Goal: Task Accomplishment & Management: Manage account settings

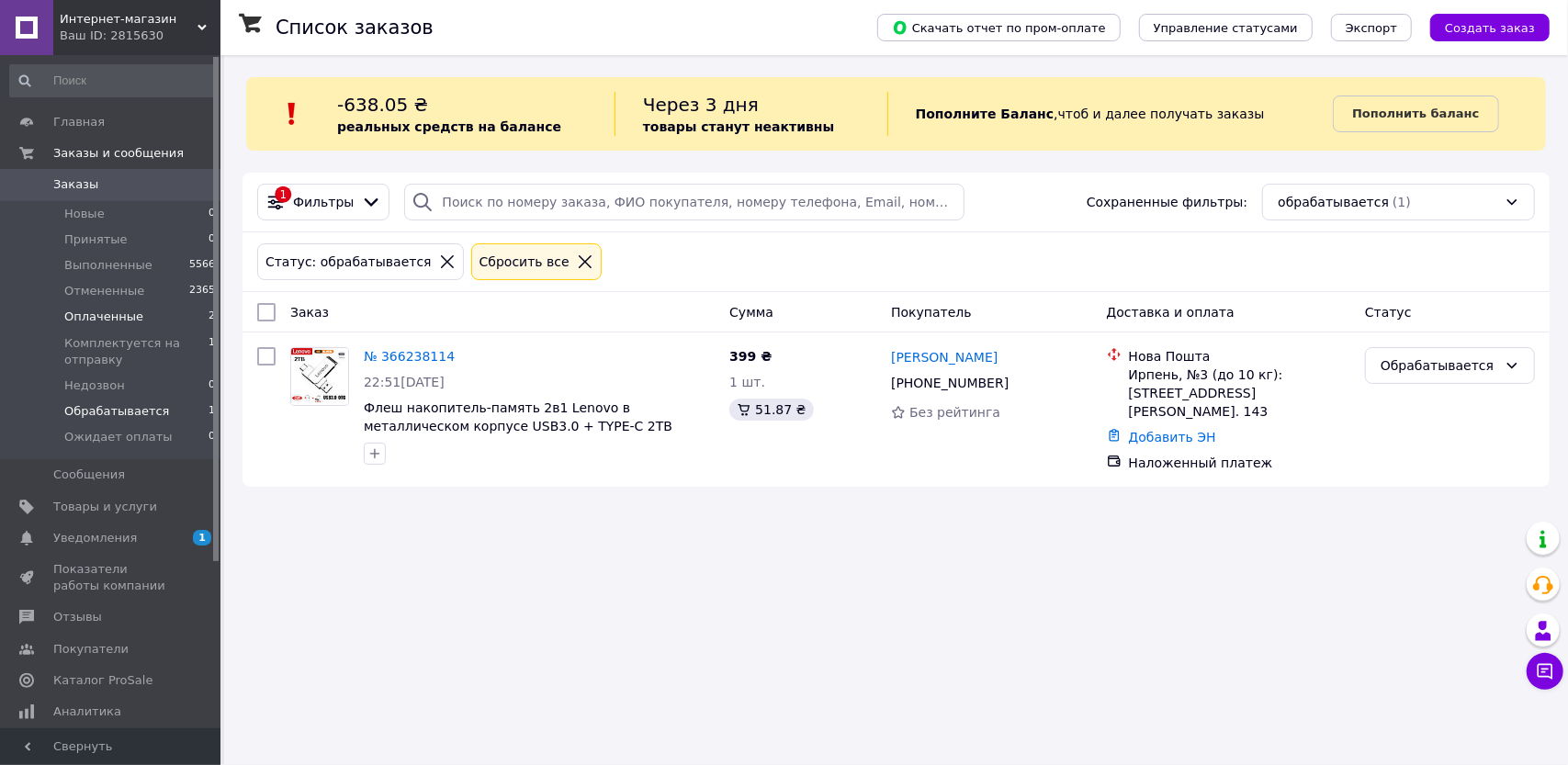
click at [94, 318] on span "Оплаченные" at bounding box center [104, 317] width 79 height 17
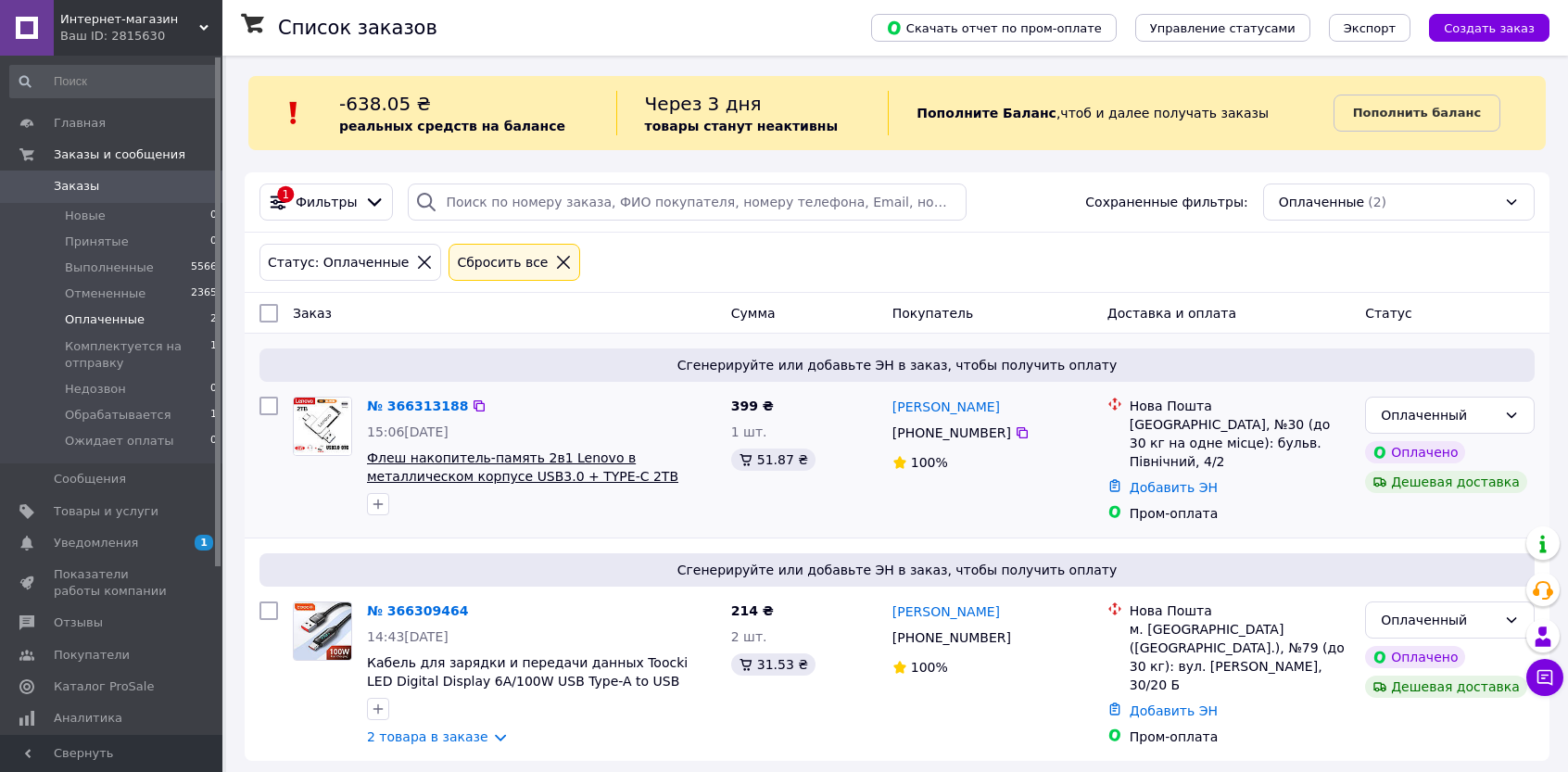
scroll to position [3, 0]
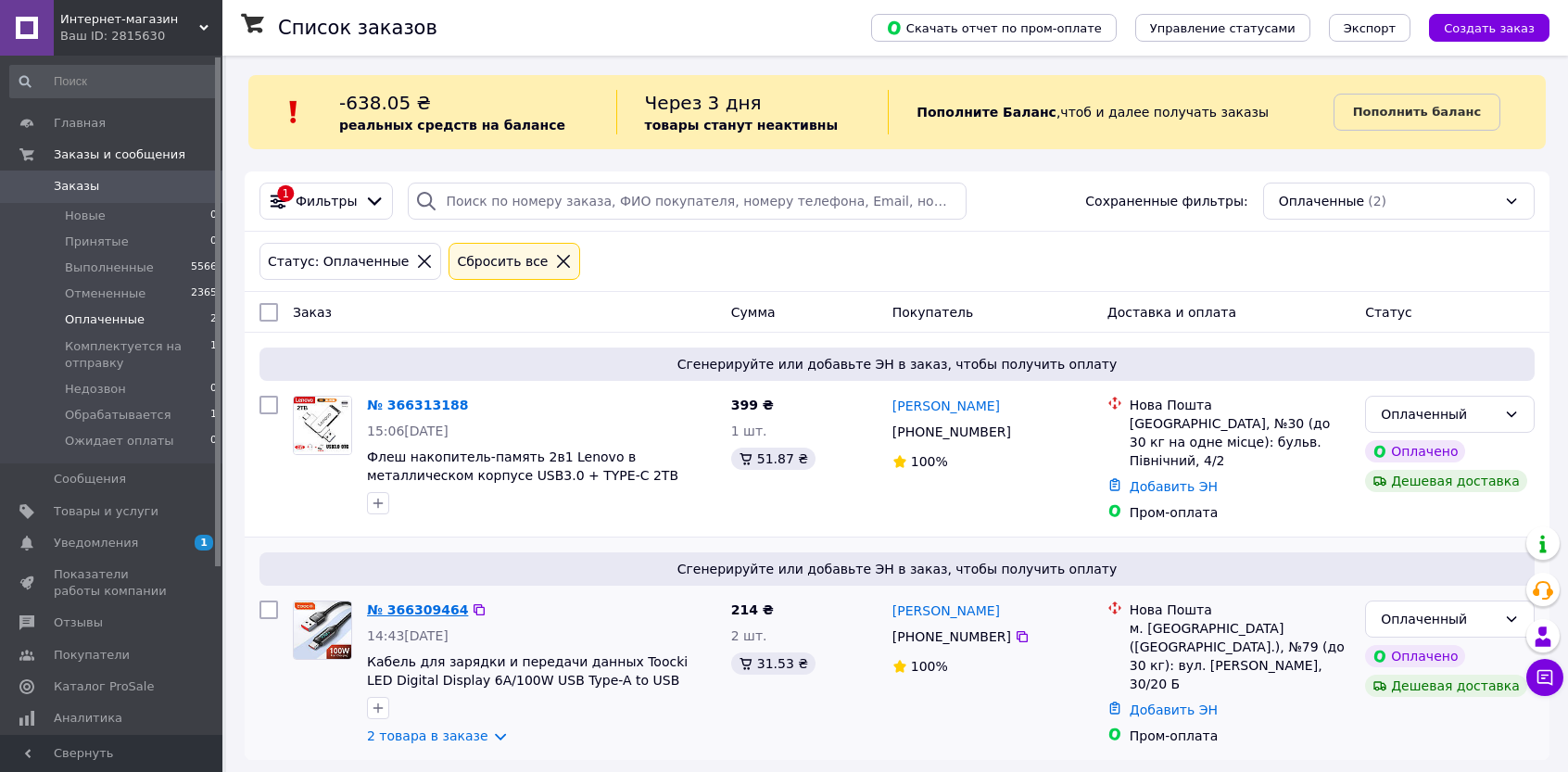
click at [441, 606] on link "№ 366309464" at bounding box center [416, 610] width 101 height 15
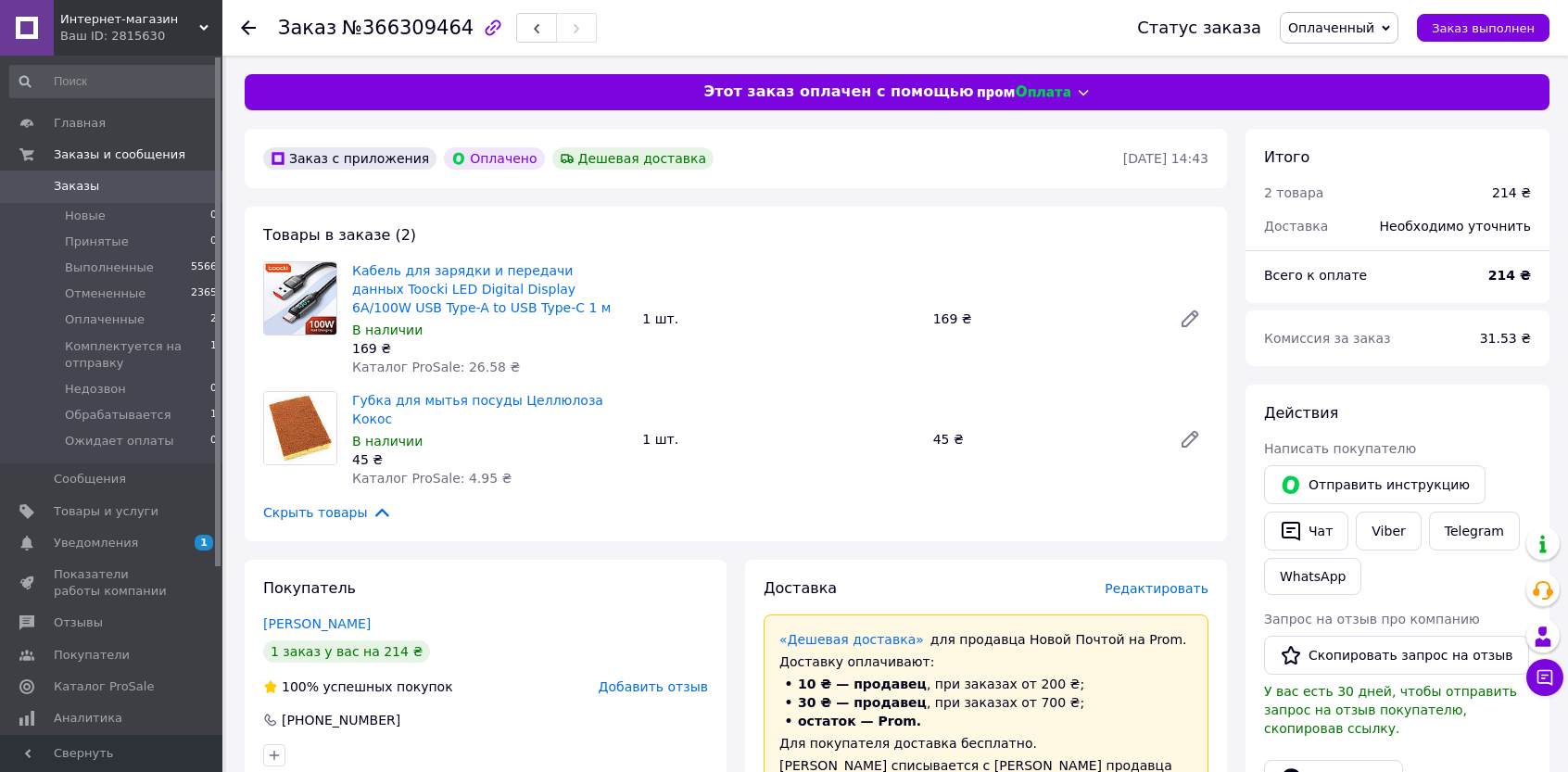
click at [1375, 27] on span "Оплаченный" at bounding box center [1331, 27] width 87 height 15
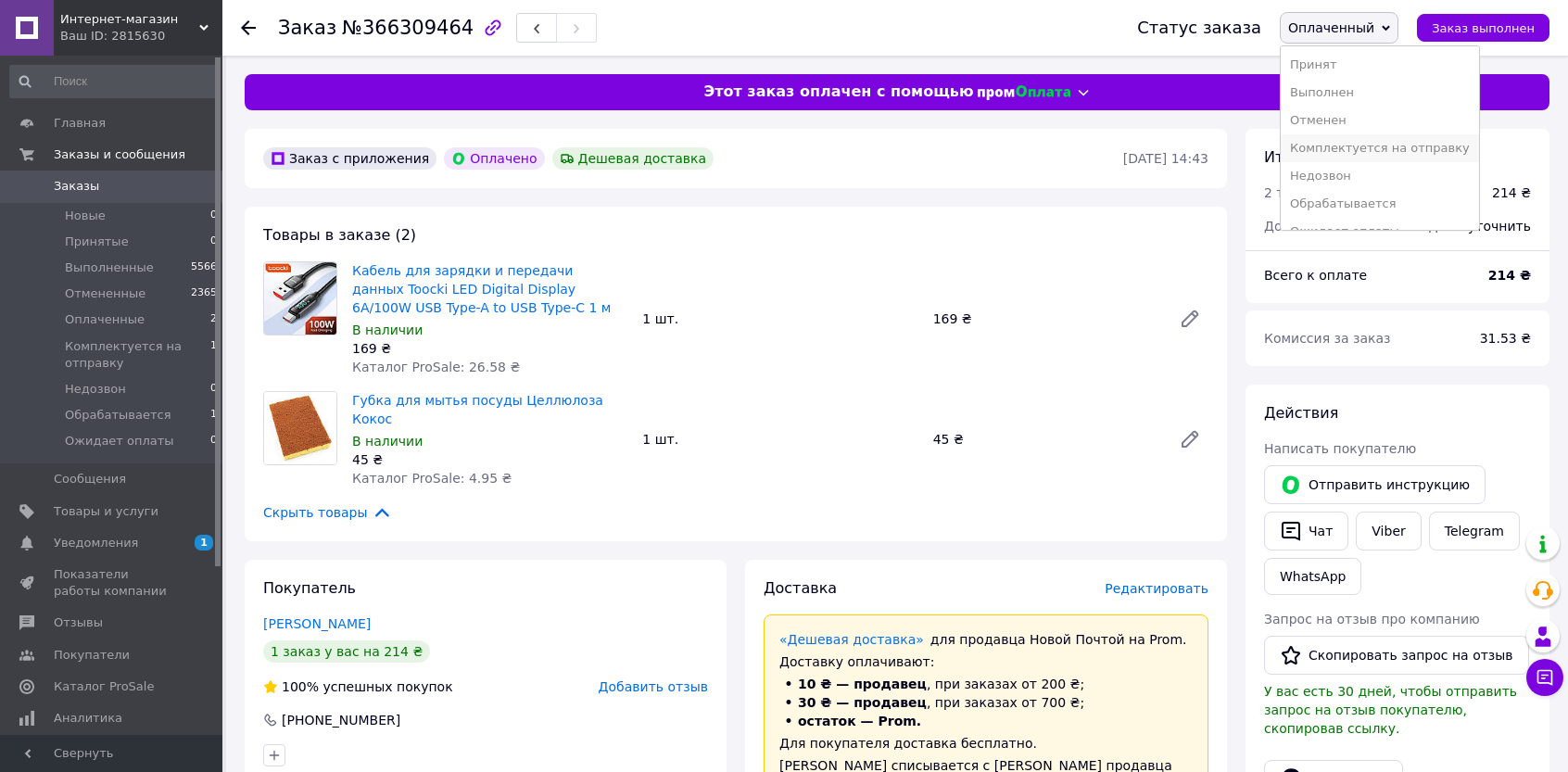
click at [1399, 143] on li "Комплектуется на отправку" at bounding box center [1380, 148] width 198 height 28
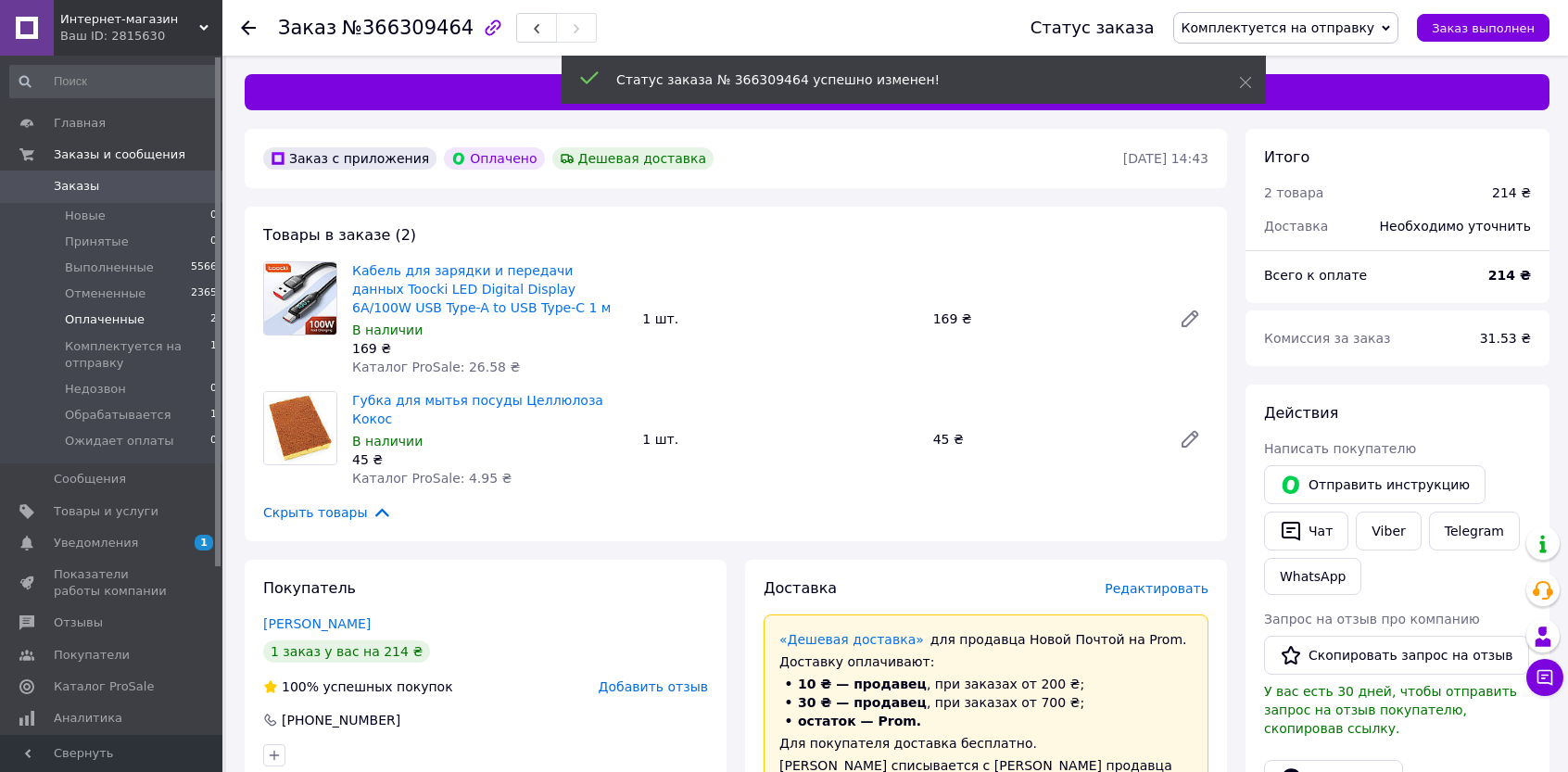
click at [114, 321] on span "Оплаченные" at bounding box center [105, 320] width 80 height 17
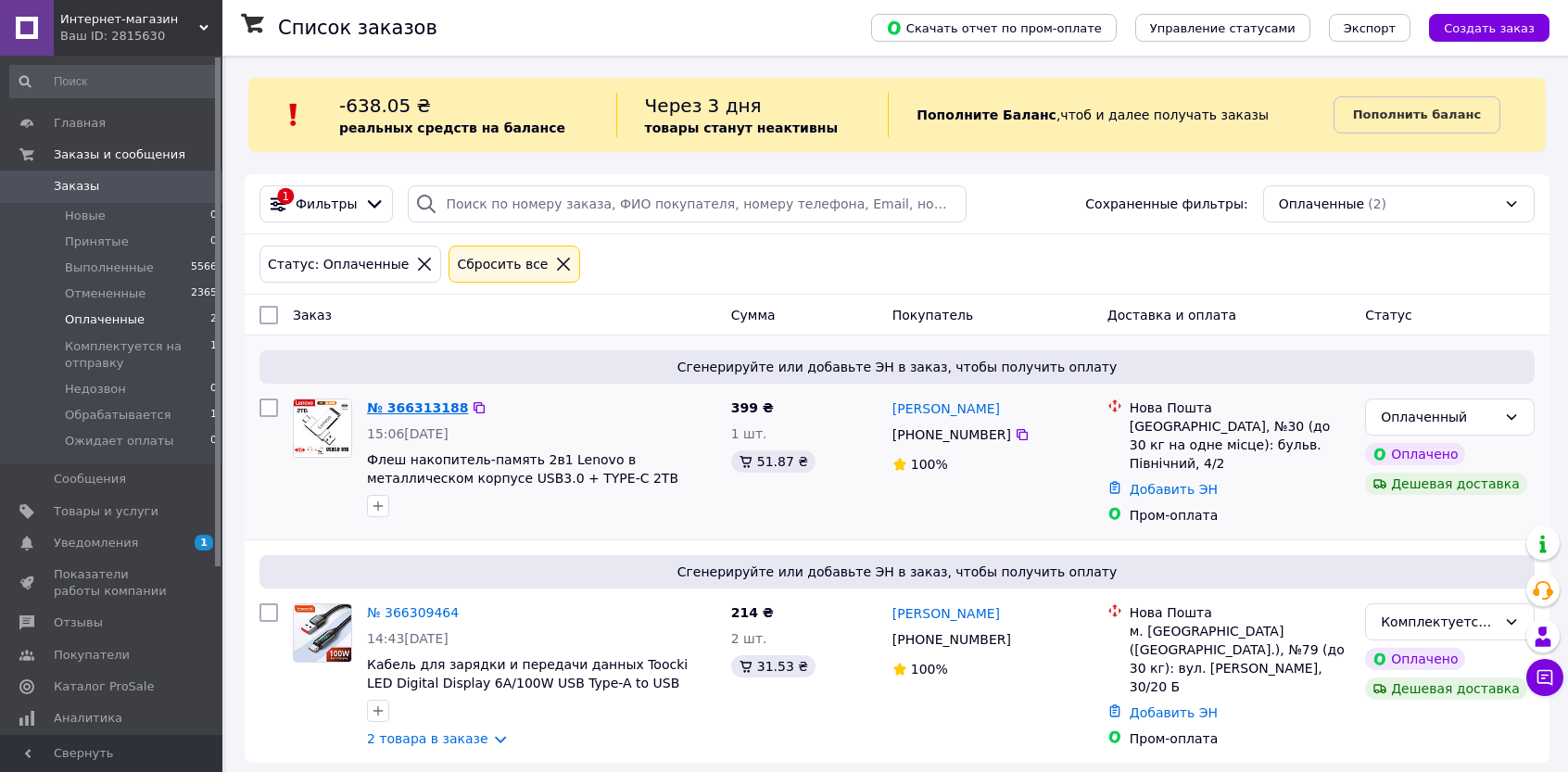
click at [411, 405] on link "№ 366313188" at bounding box center [416, 407] width 101 height 15
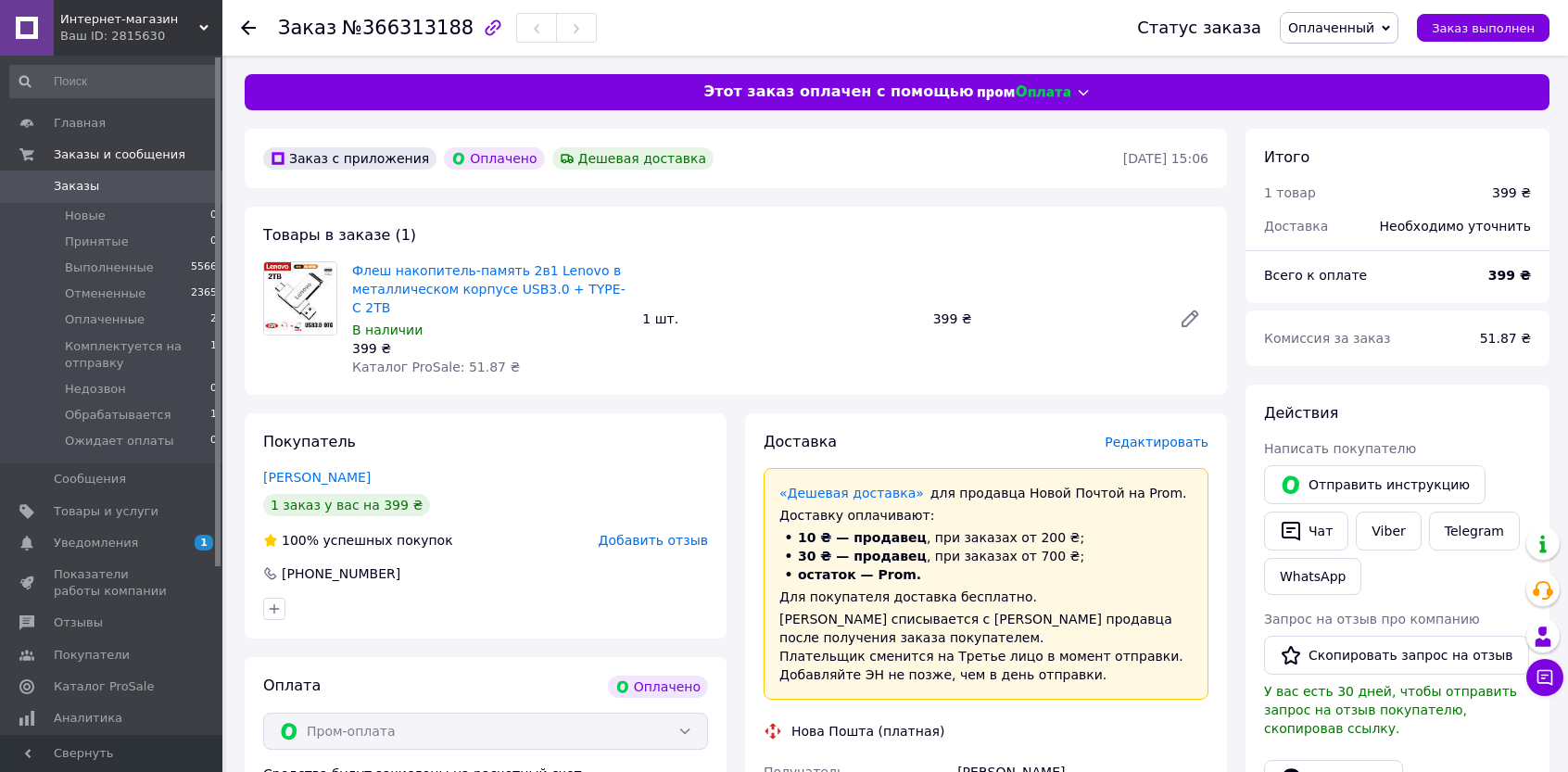
click at [1373, 27] on span "Оплаченный" at bounding box center [1331, 27] width 87 height 15
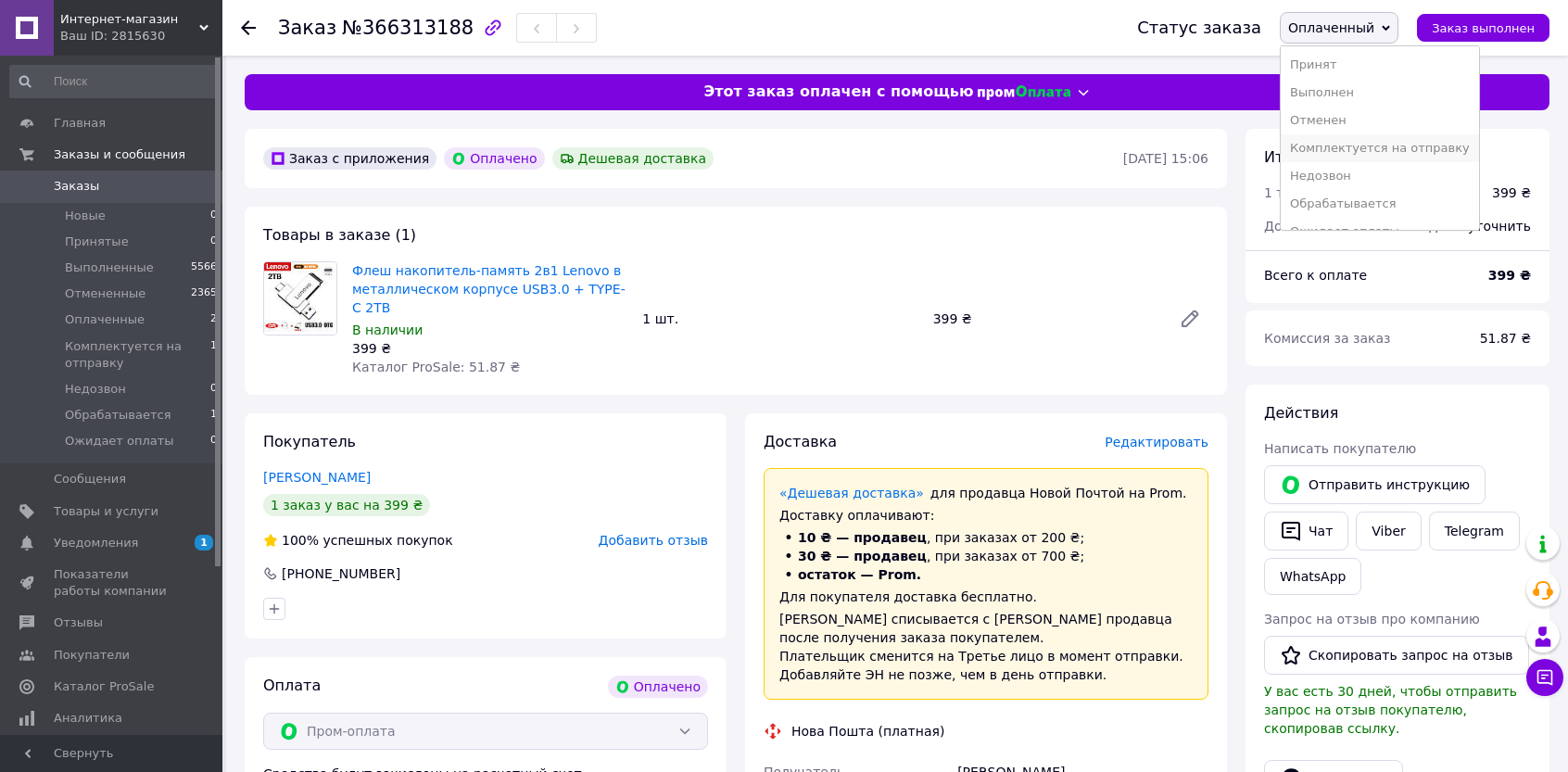
click at [1353, 151] on li "Комплектуется на отправку" at bounding box center [1380, 148] width 198 height 28
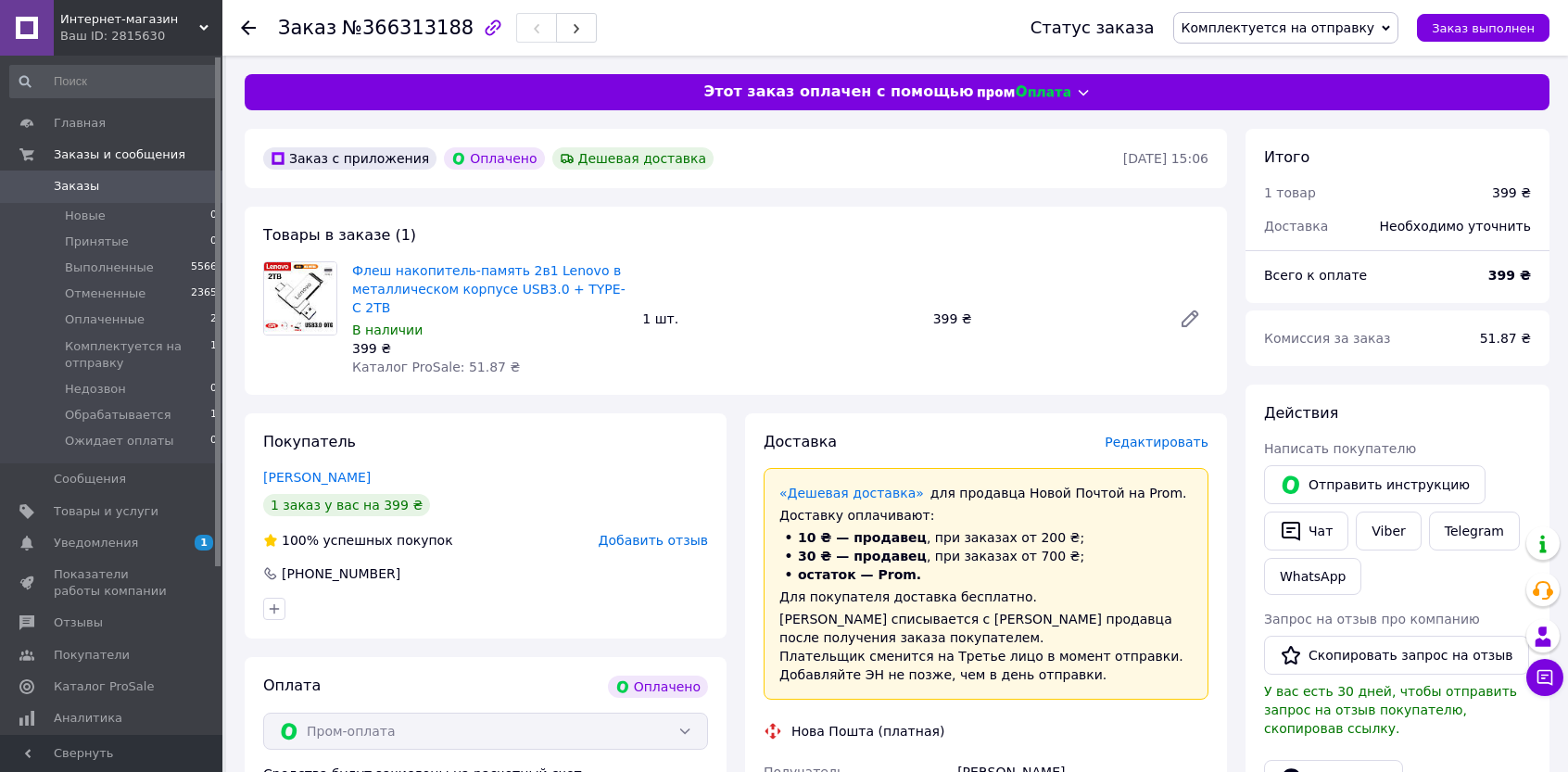
click at [85, 186] on span "Заказы" at bounding box center [77, 186] width 46 height 17
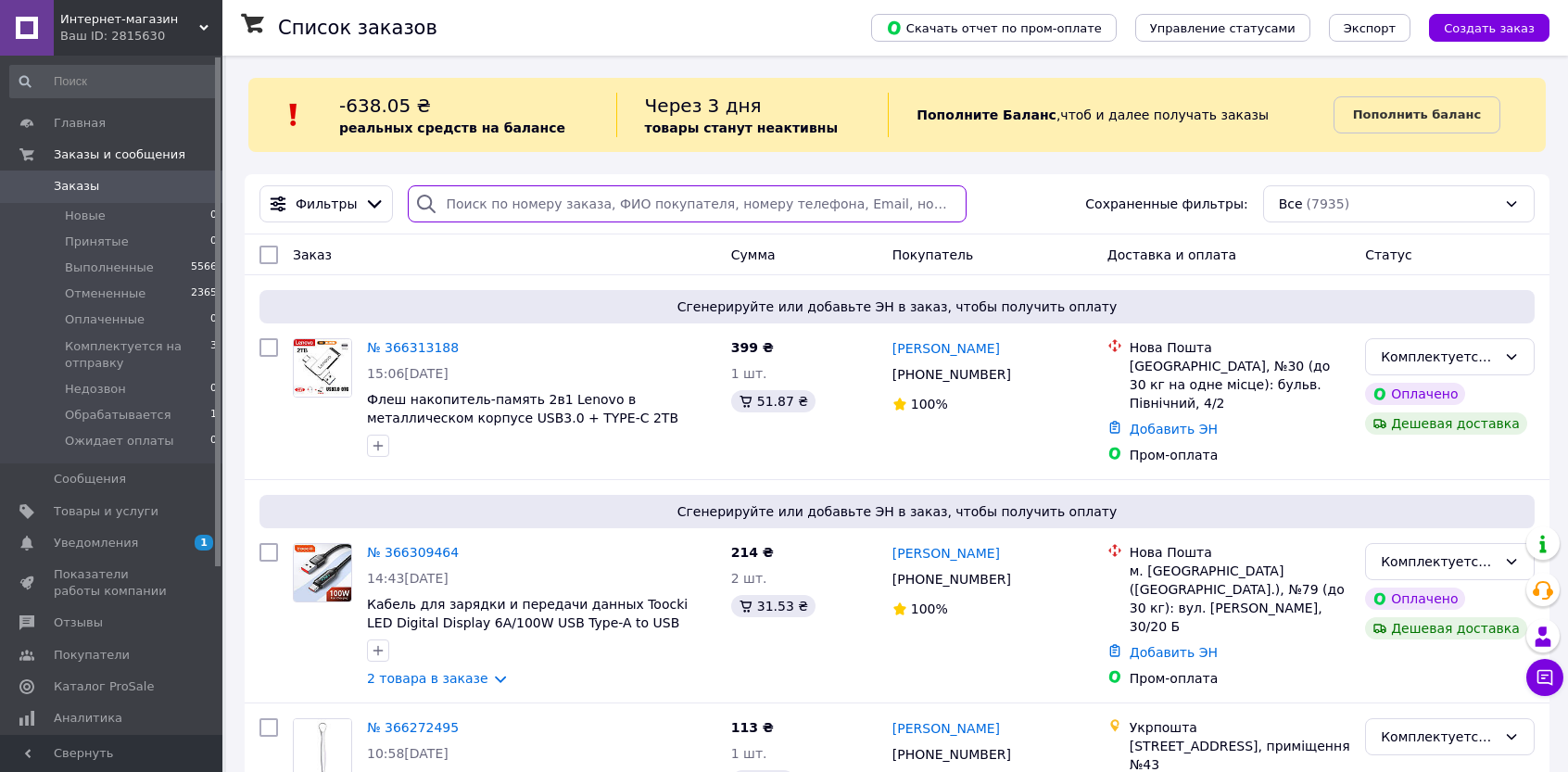
paste input "361497038"
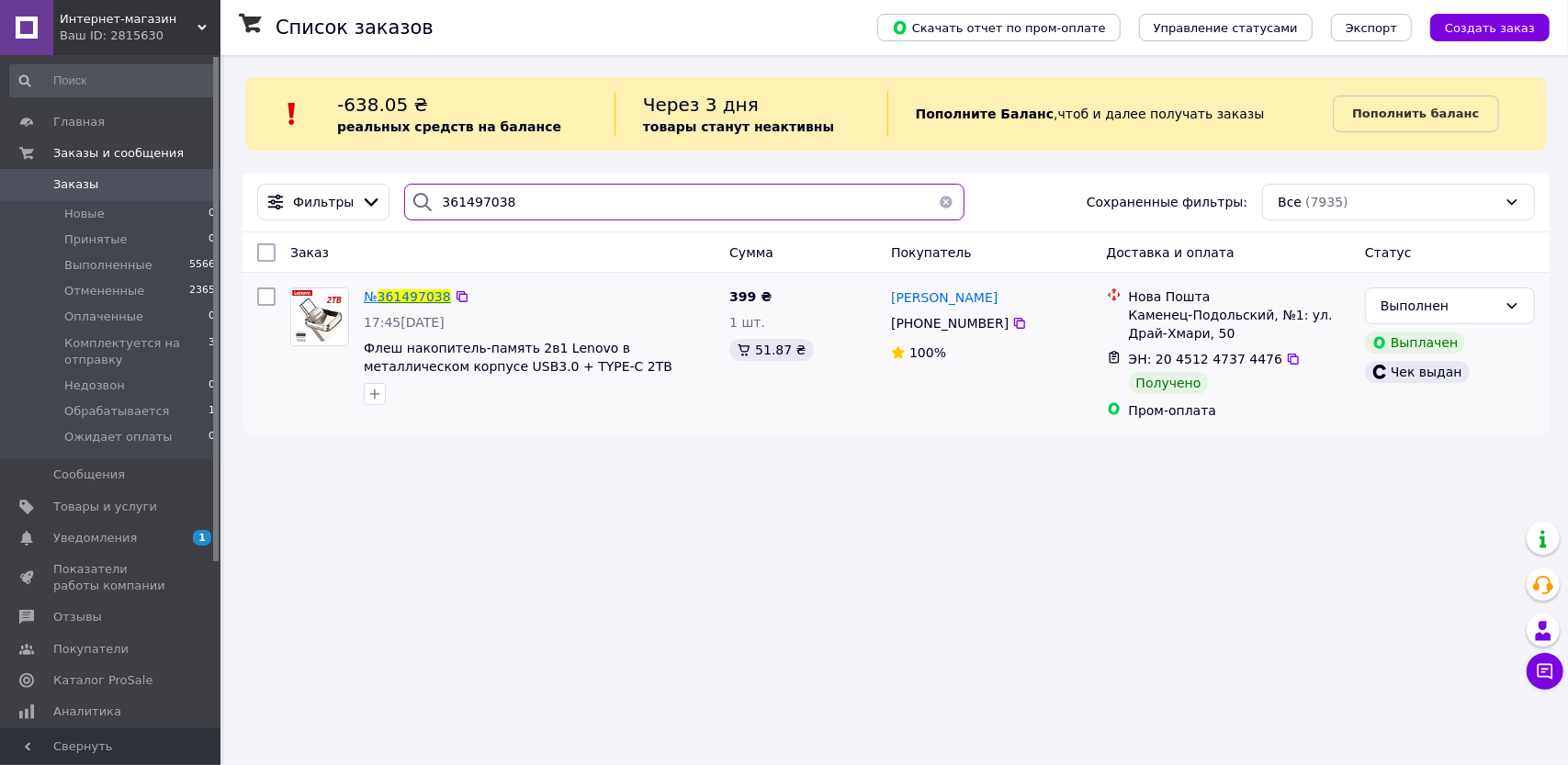
type input "361497038"
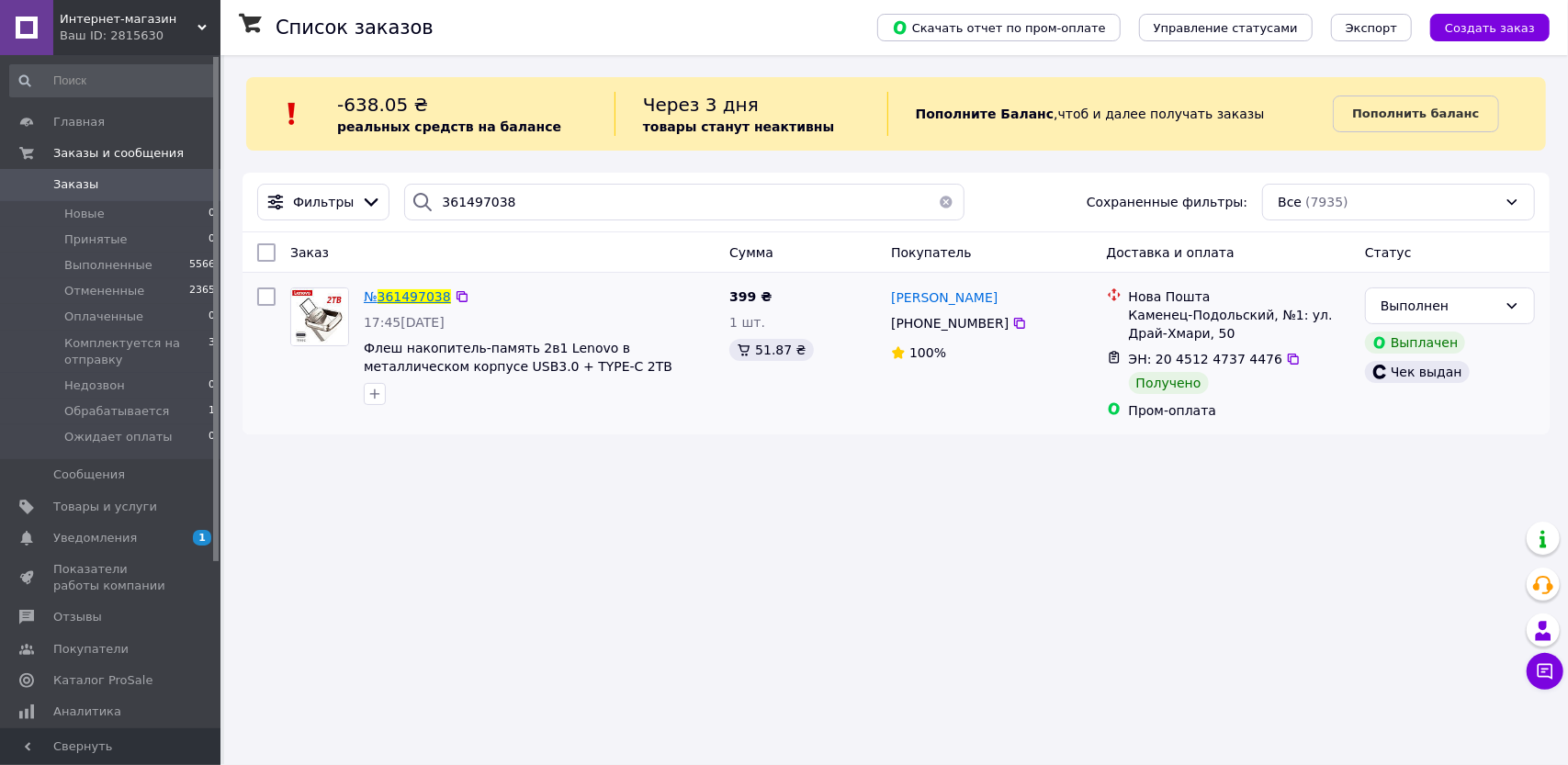
click at [402, 294] on span "361497038" at bounding box center [414, 296] width 73 height 15
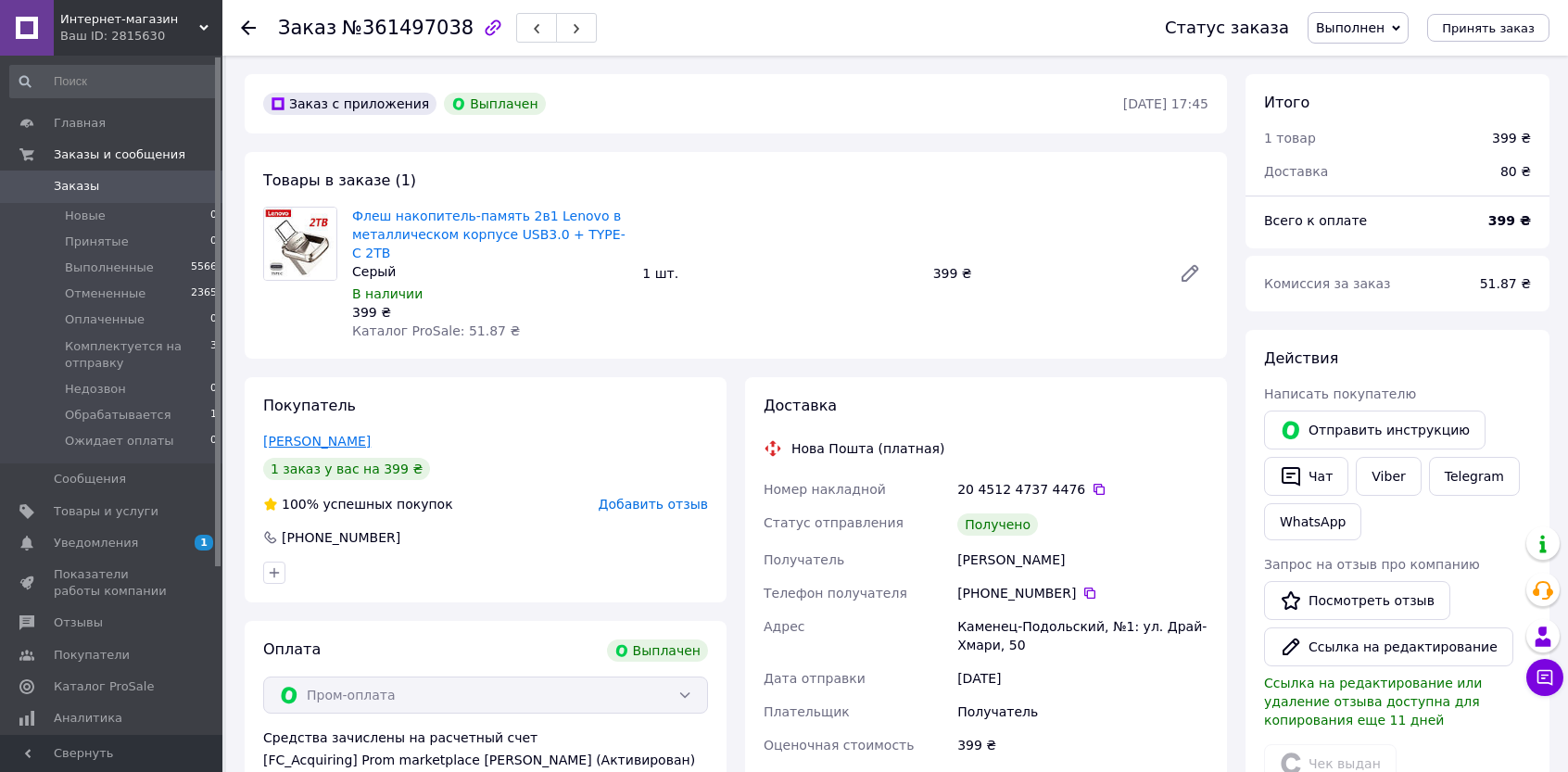
click at [322, 433] on link "Рохманко Андрей" at bounding box center [317, 440] width 108 height 15
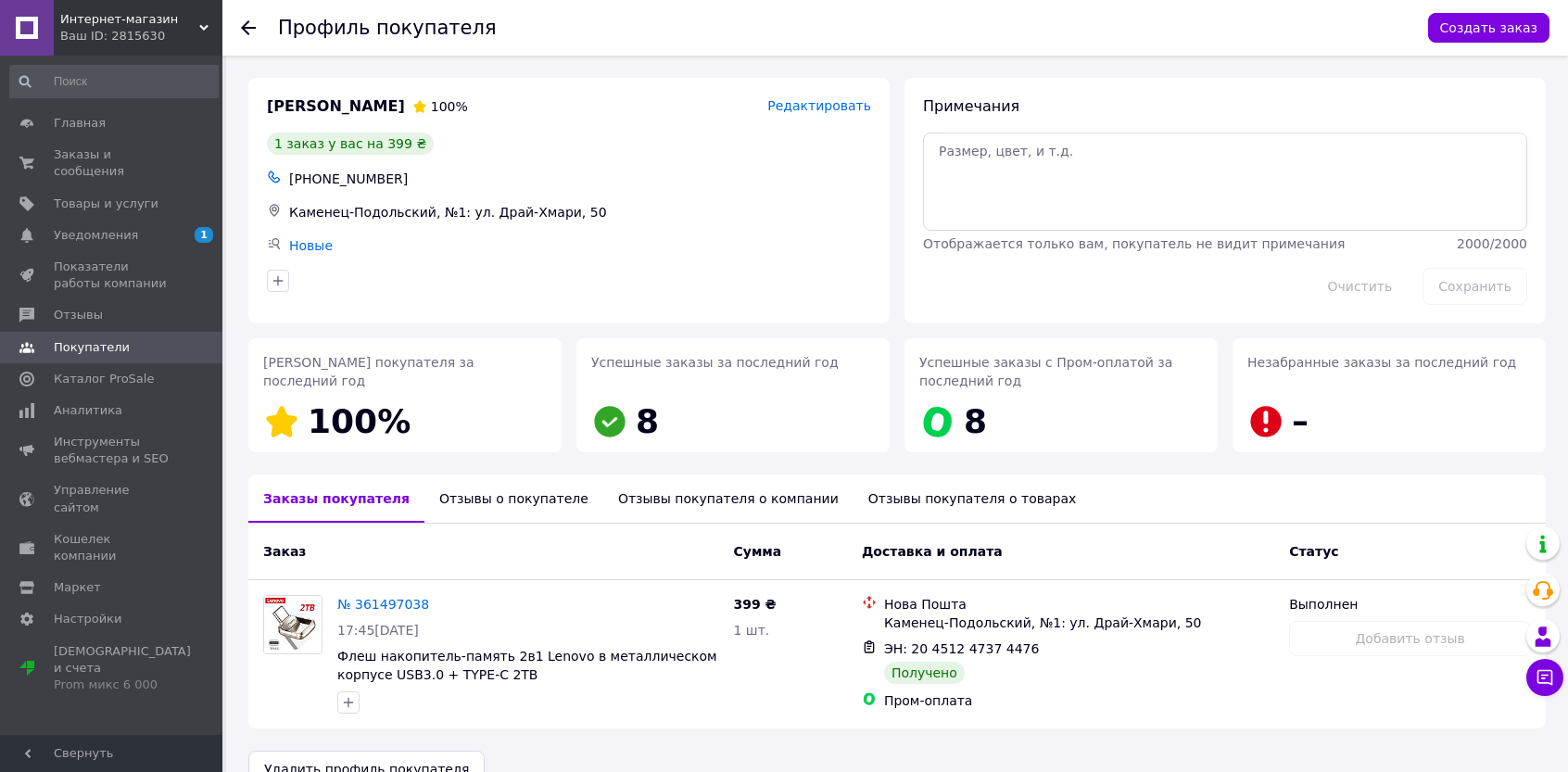
click at [837, 103] on span "Редактировать" at bounding box center [819, 106] width 104 height 15
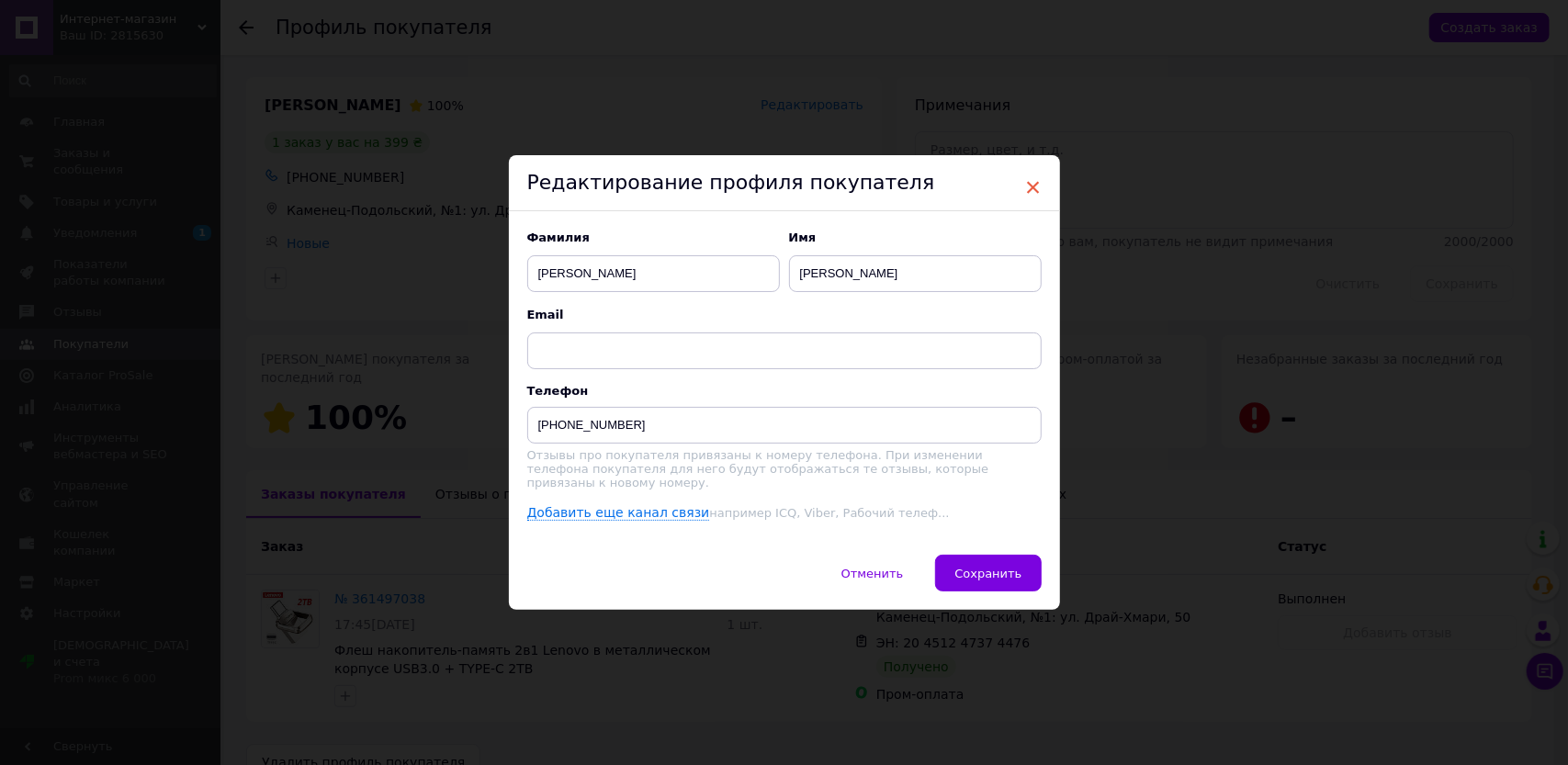
click at [1025, 191] on span "×" at bounding box center [1033, 188] width 17 height 32
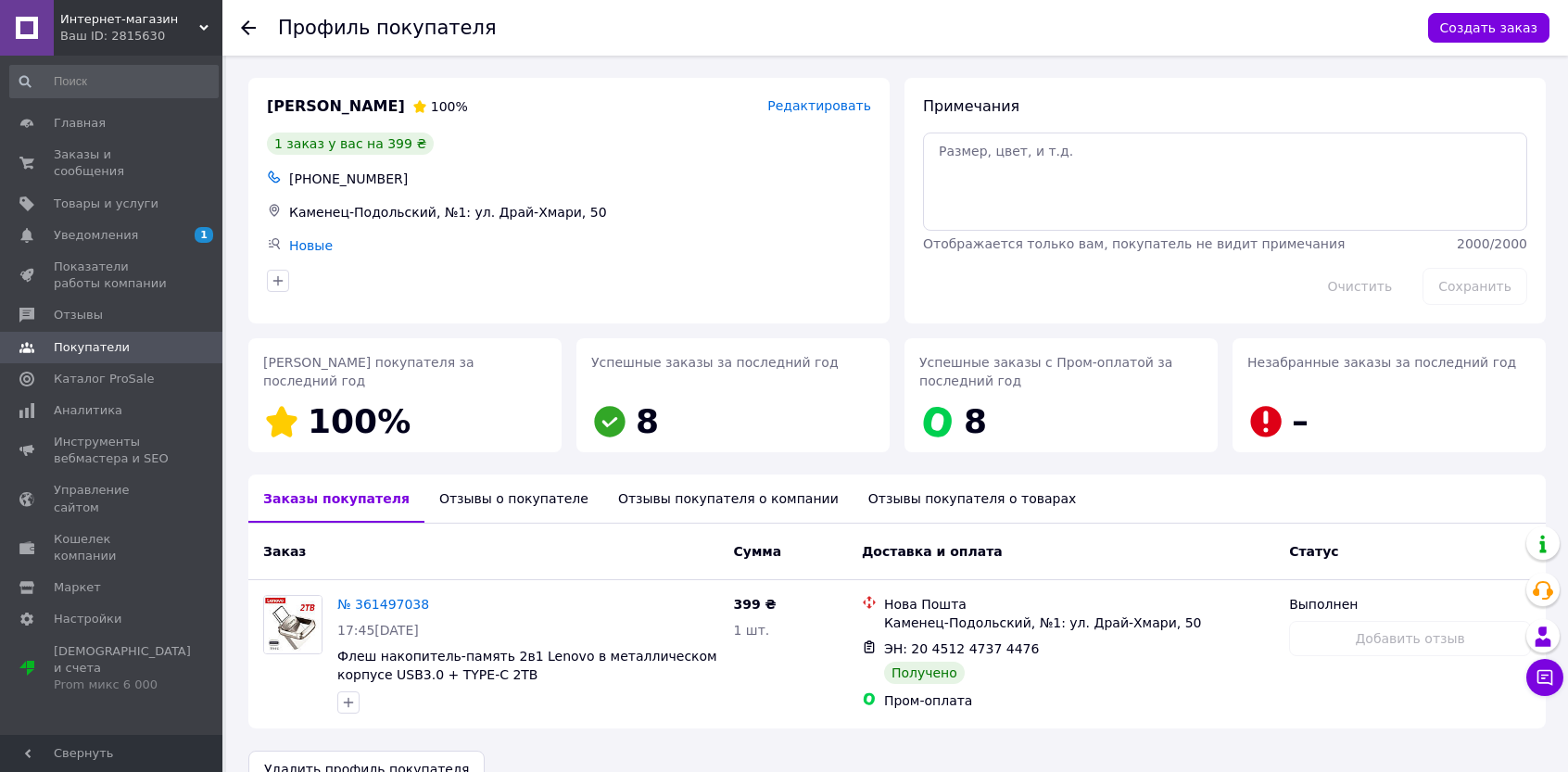
click at [249, 24] on icon at bounding box center [248, 27] width 15 height 15
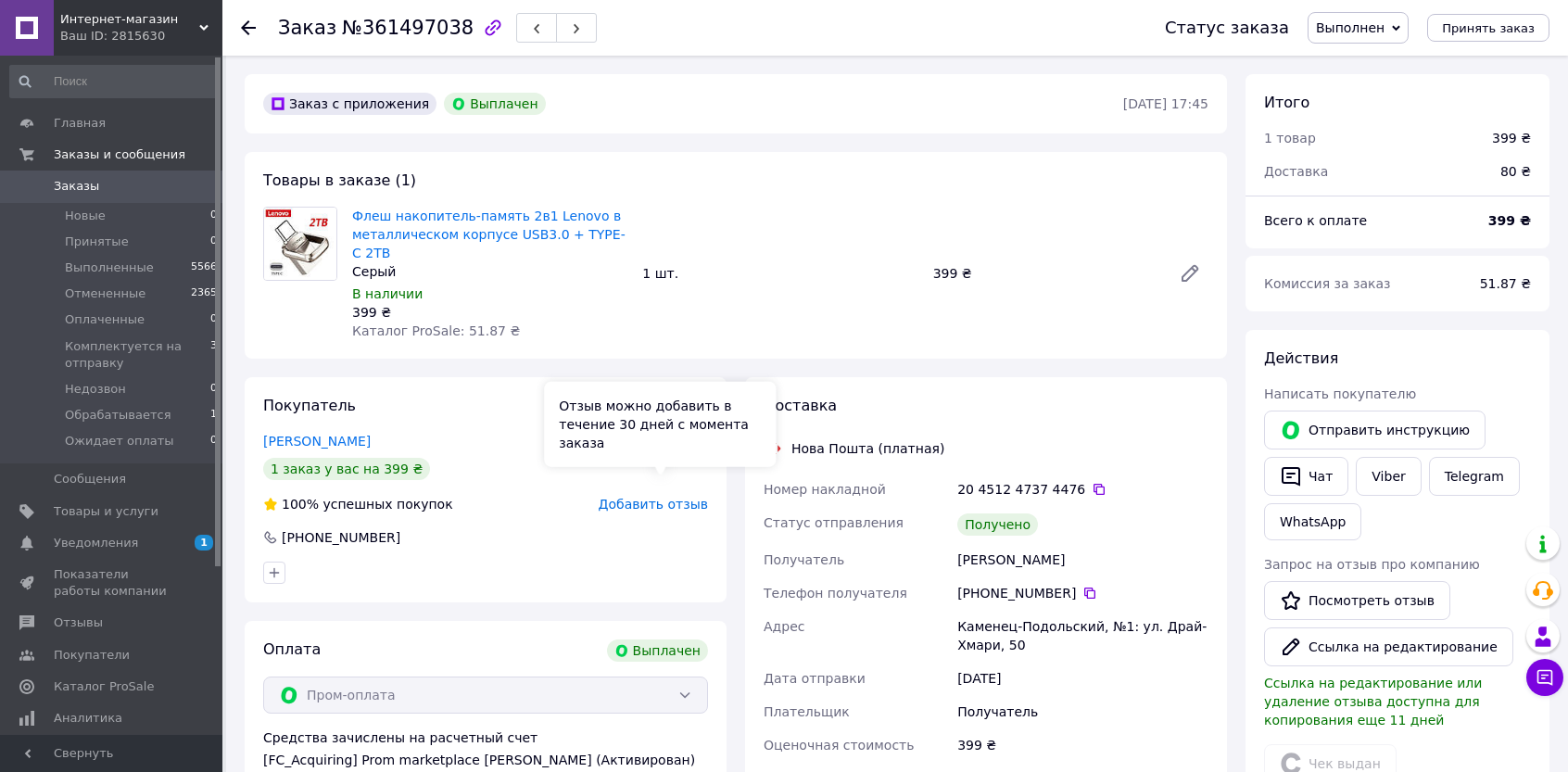
click at [672, 497] on span "Добавить отзыв" at bounding box center [653, 504] width 110 height 15
click at [669, 497] on span "Добавить отзыв" at bounding box center [653, 504] width 110 height 15
click at [246, 29] on icon at bounding box center [248, 27] width 15 height 15
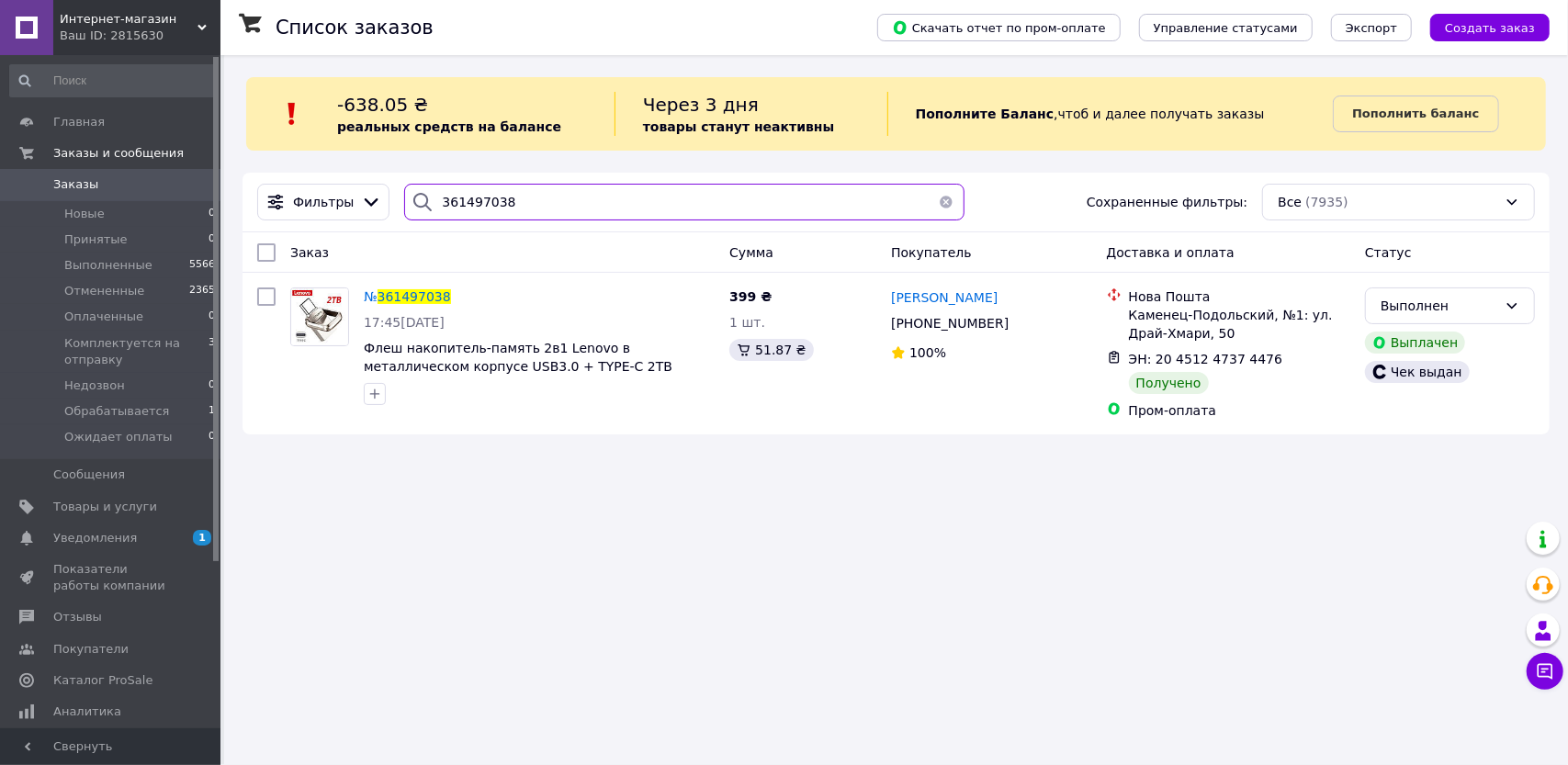
drag, startPoint x: 516, startPoint y: 208, endPoint x: 393, endPoint y: 208, distance: 123.0
click at [397, 208] on div "361497038" at bounding box center [683, 201] width 574 height 37
paste input "360554526"
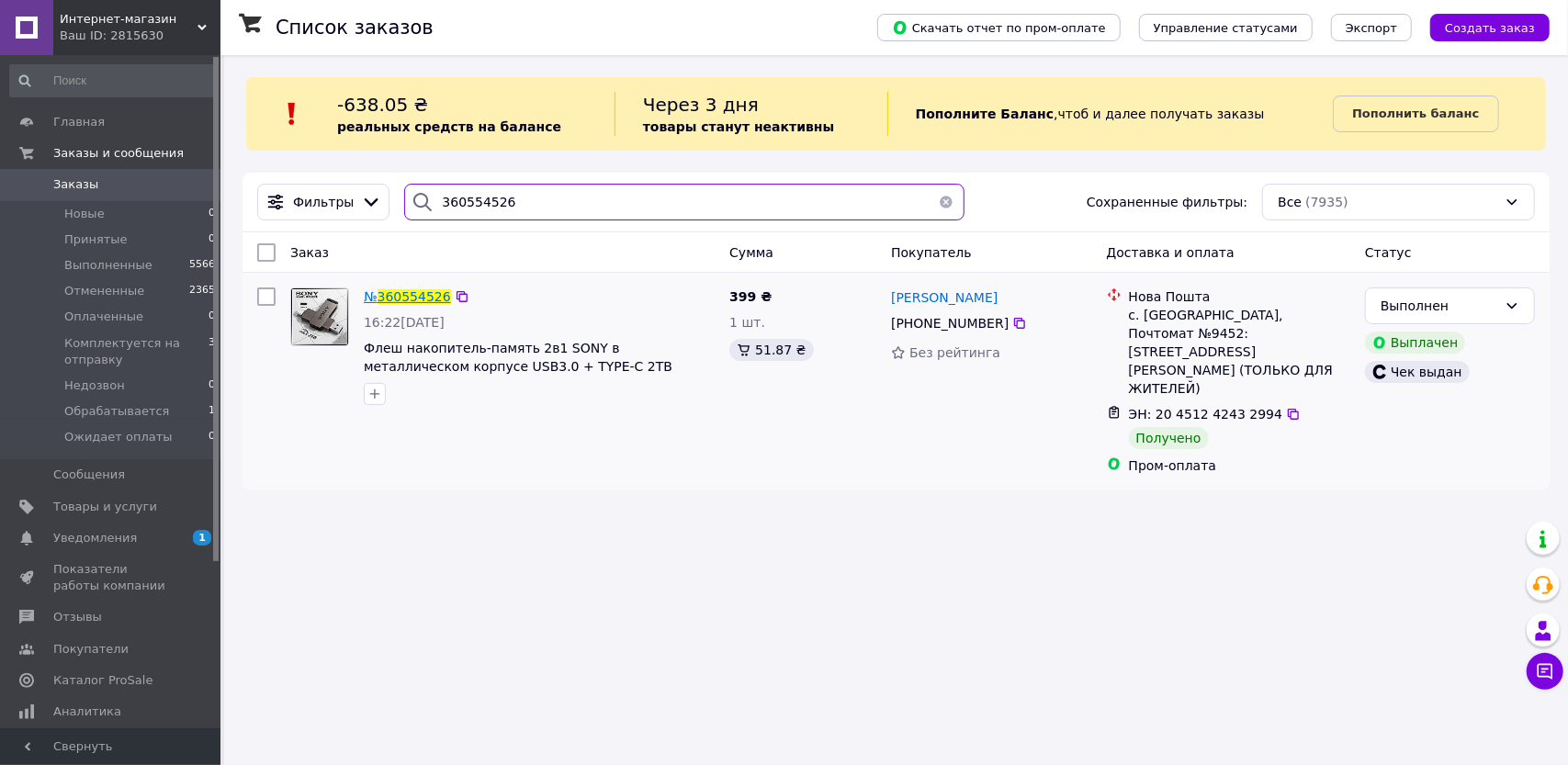
type input "360554526"
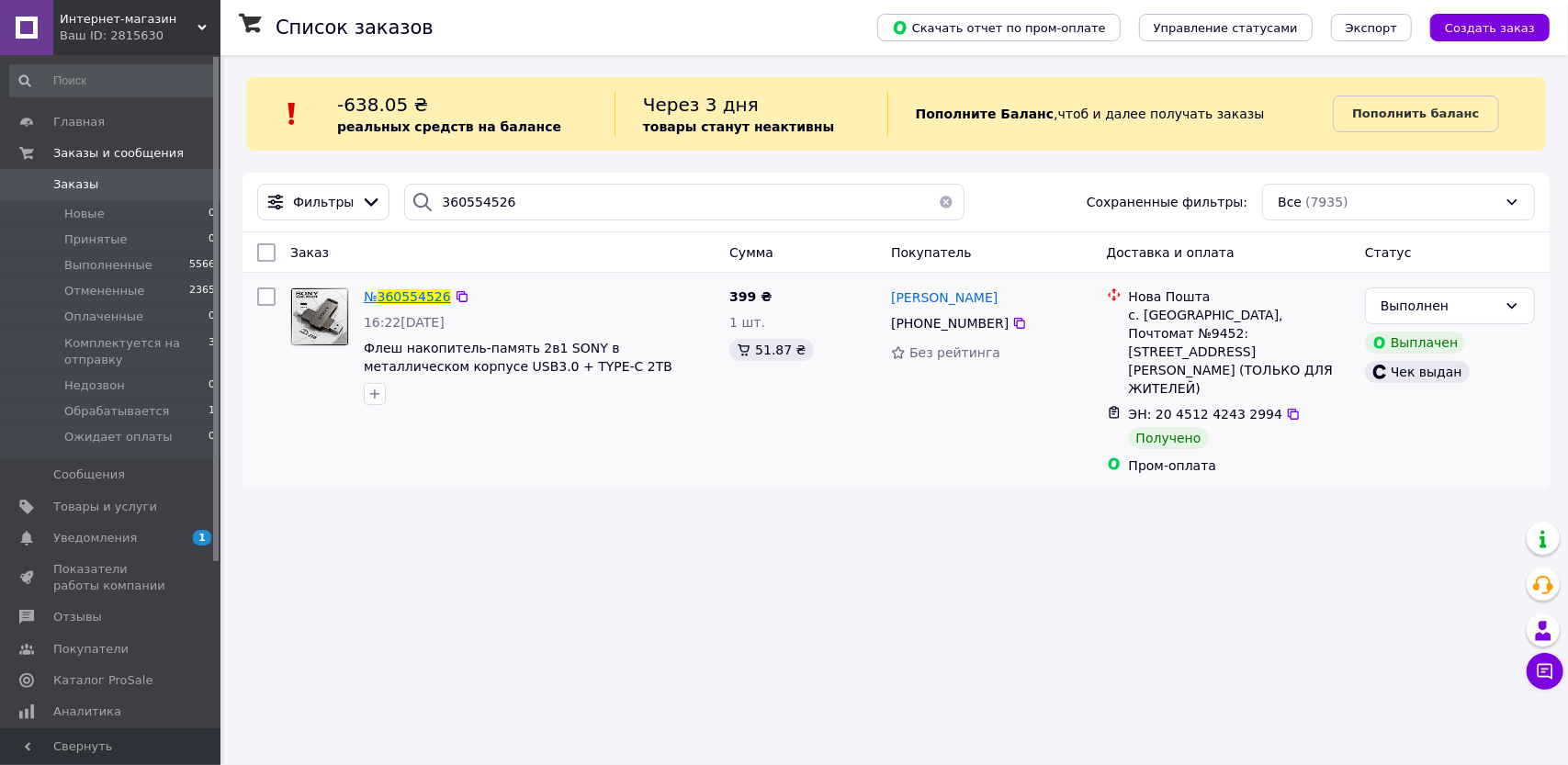
click at [415, 289] on span "360554526" at bounding box center [414, 296] width 73 height 15
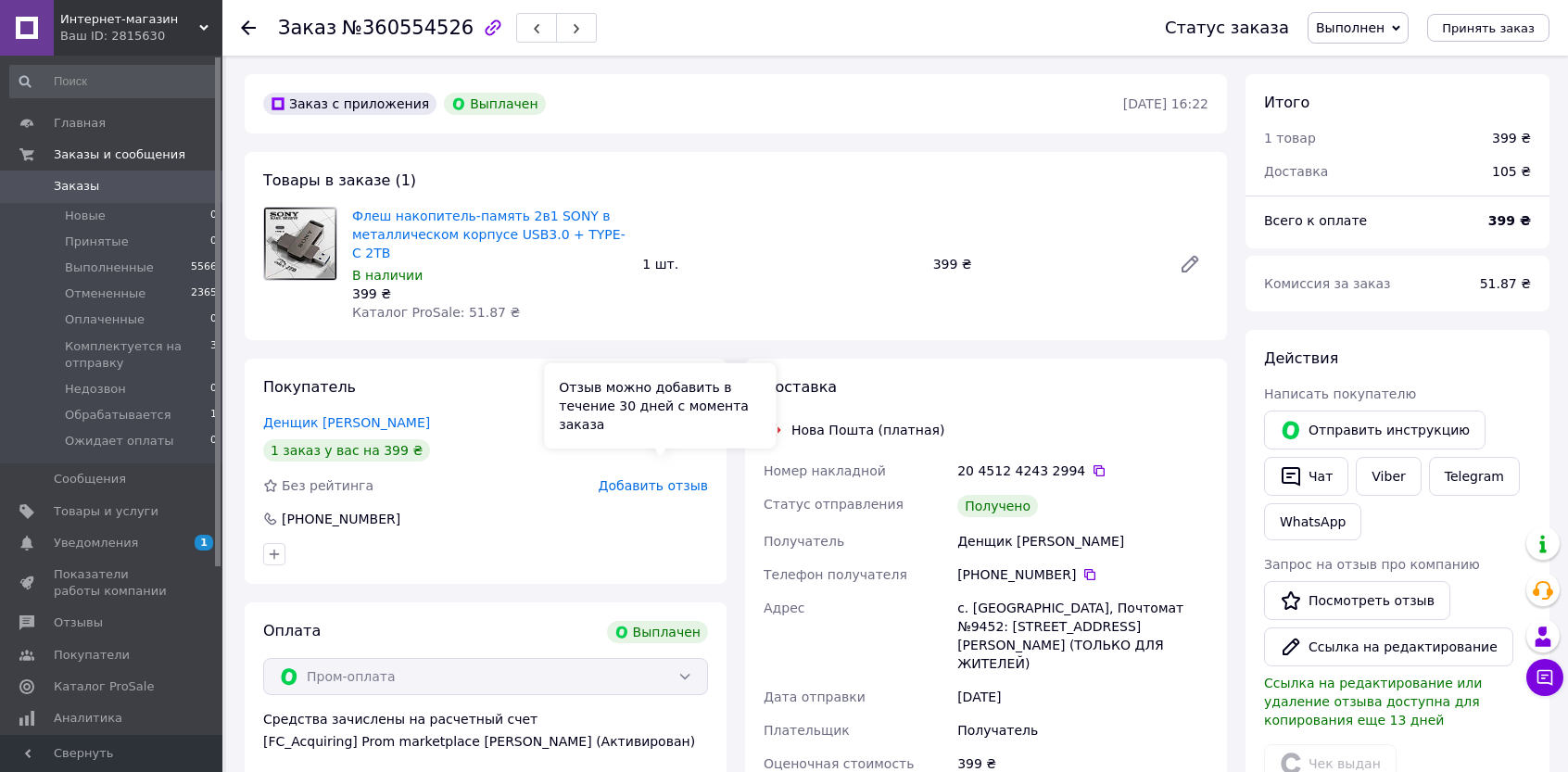
click at [673, 478] on span "Добавить отзыв" at bounding box center [653, 485] width 110 height 15
click at [241, 17] on div at bounding box center [259, 28] width 37 height 56
click at [248, 29] on icon at bounding box center [248, 27] width 15 height 15
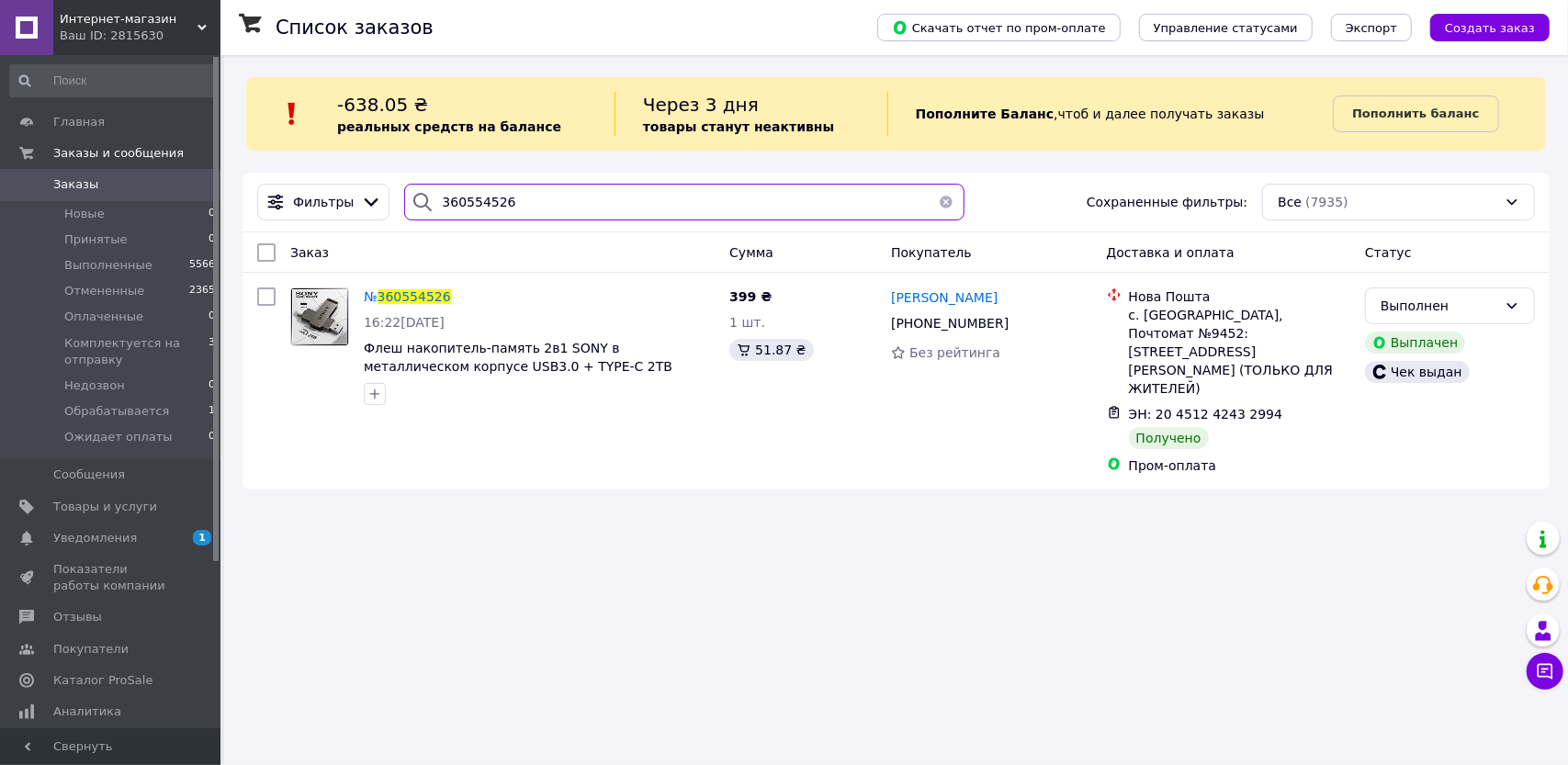
drag, startPoint x: 518, startPoint y: 105, endPoint x: 399, endPoint y: 105, distance: 119.0
click at [399, 105] on div "Список заказов Скачать отчет по пром-оплате Управление статусами Экспорт Создат…" at bounding box center [896, 281] width 1344 height 453
paste input "5137582"
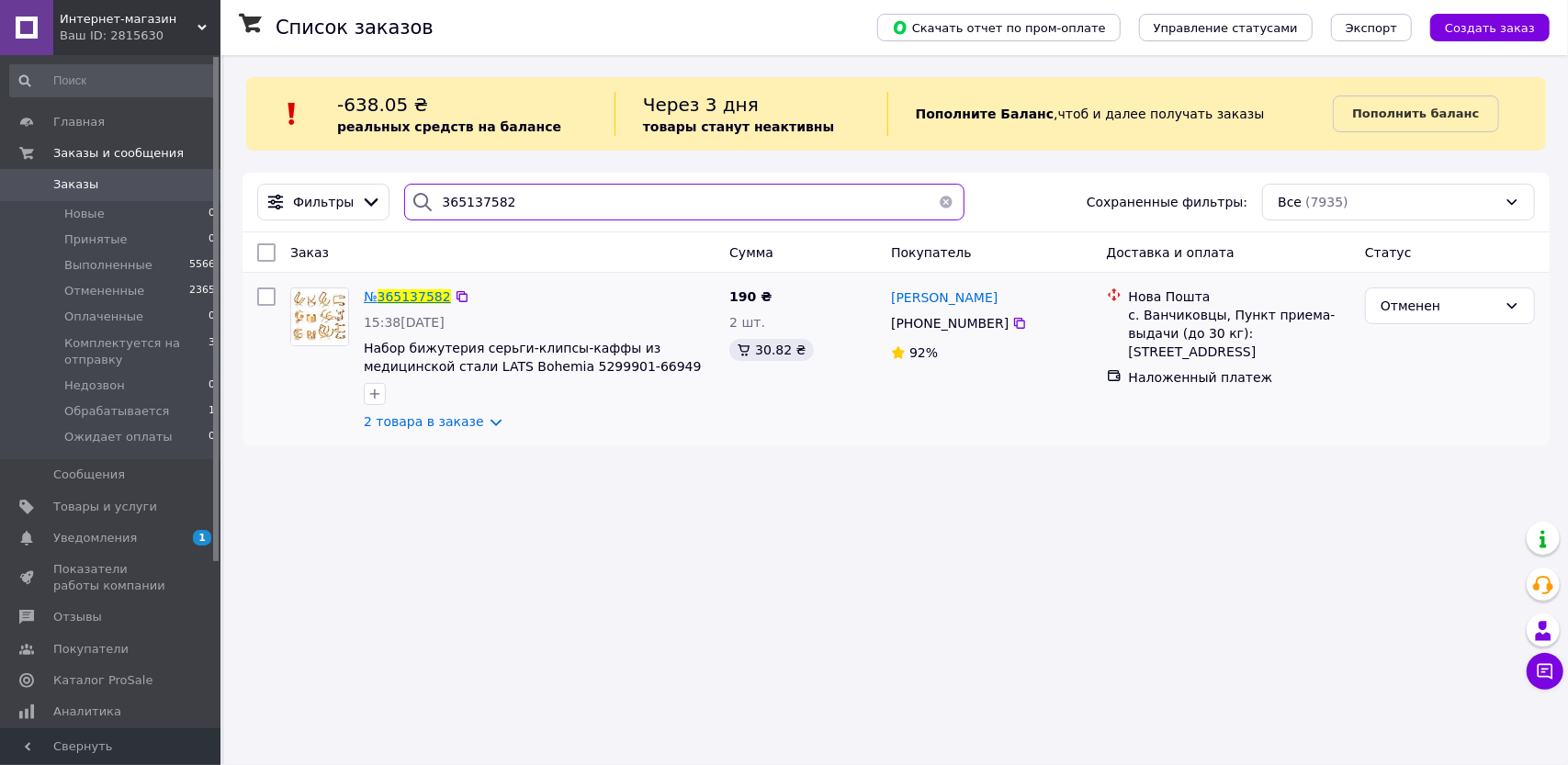
type input "365137582"
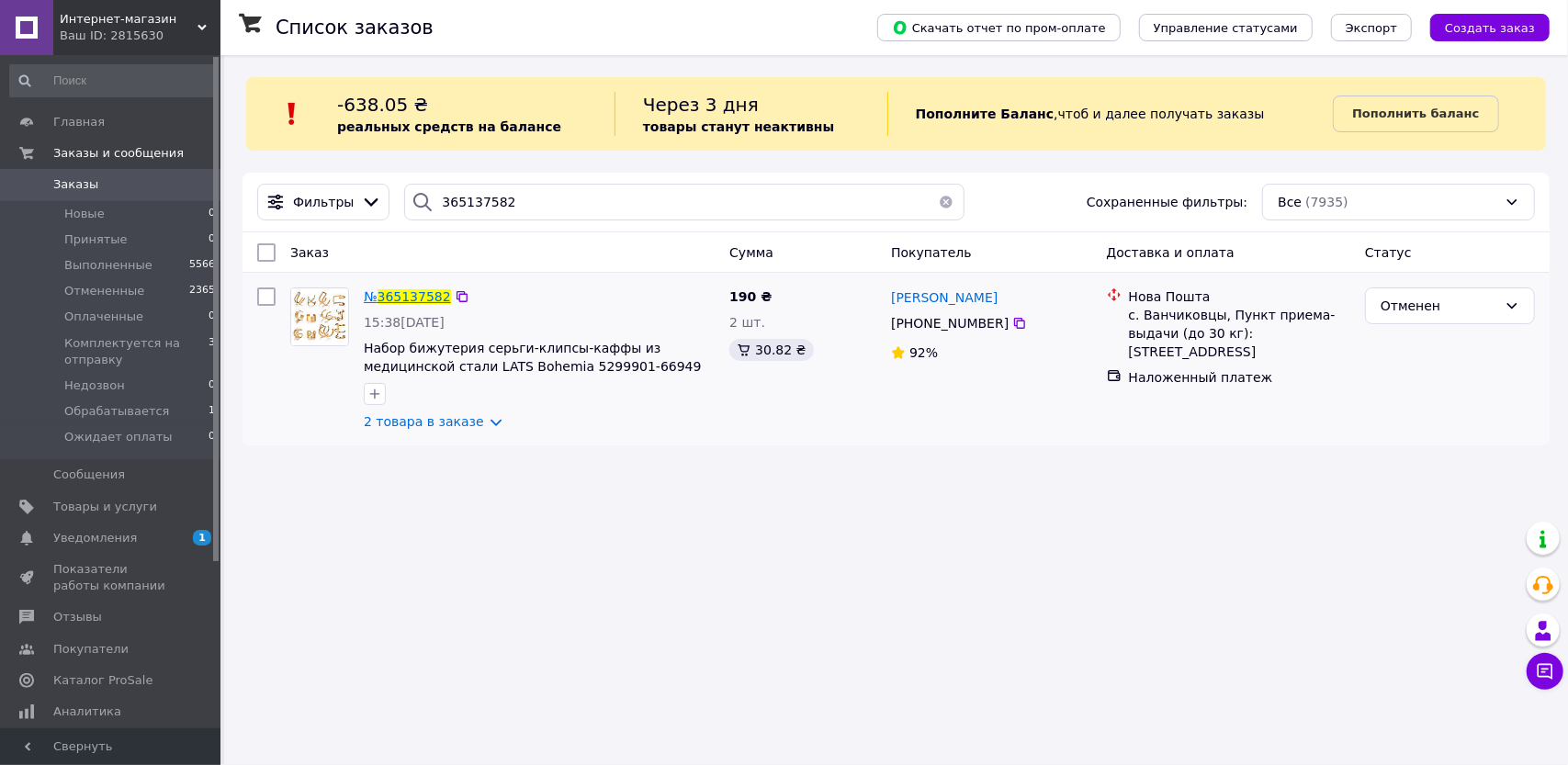
click at [412, 291] on span "365137582" at bounding box center [414, 296] width 73 height 15
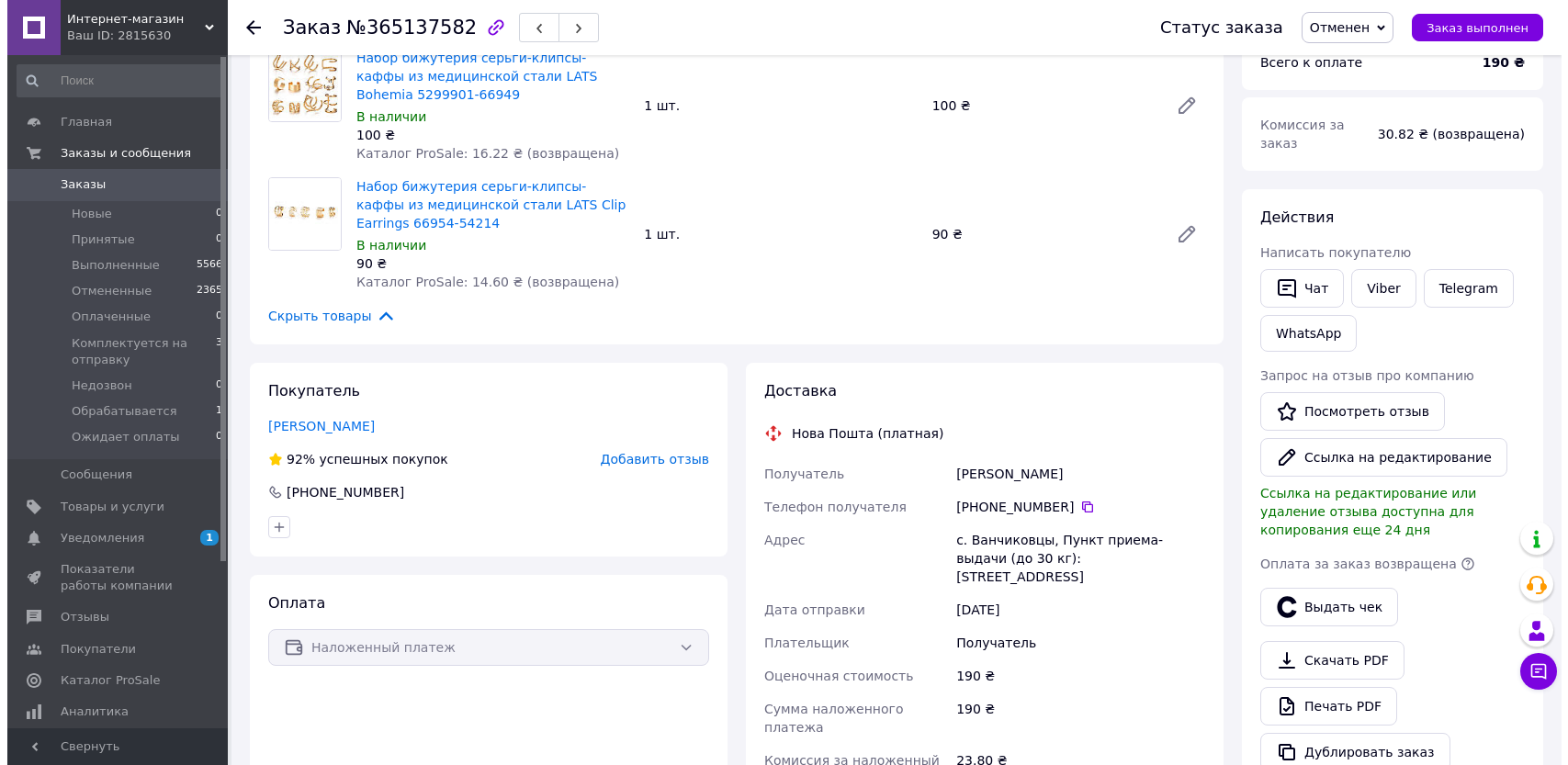
scroll to position [184, 0]
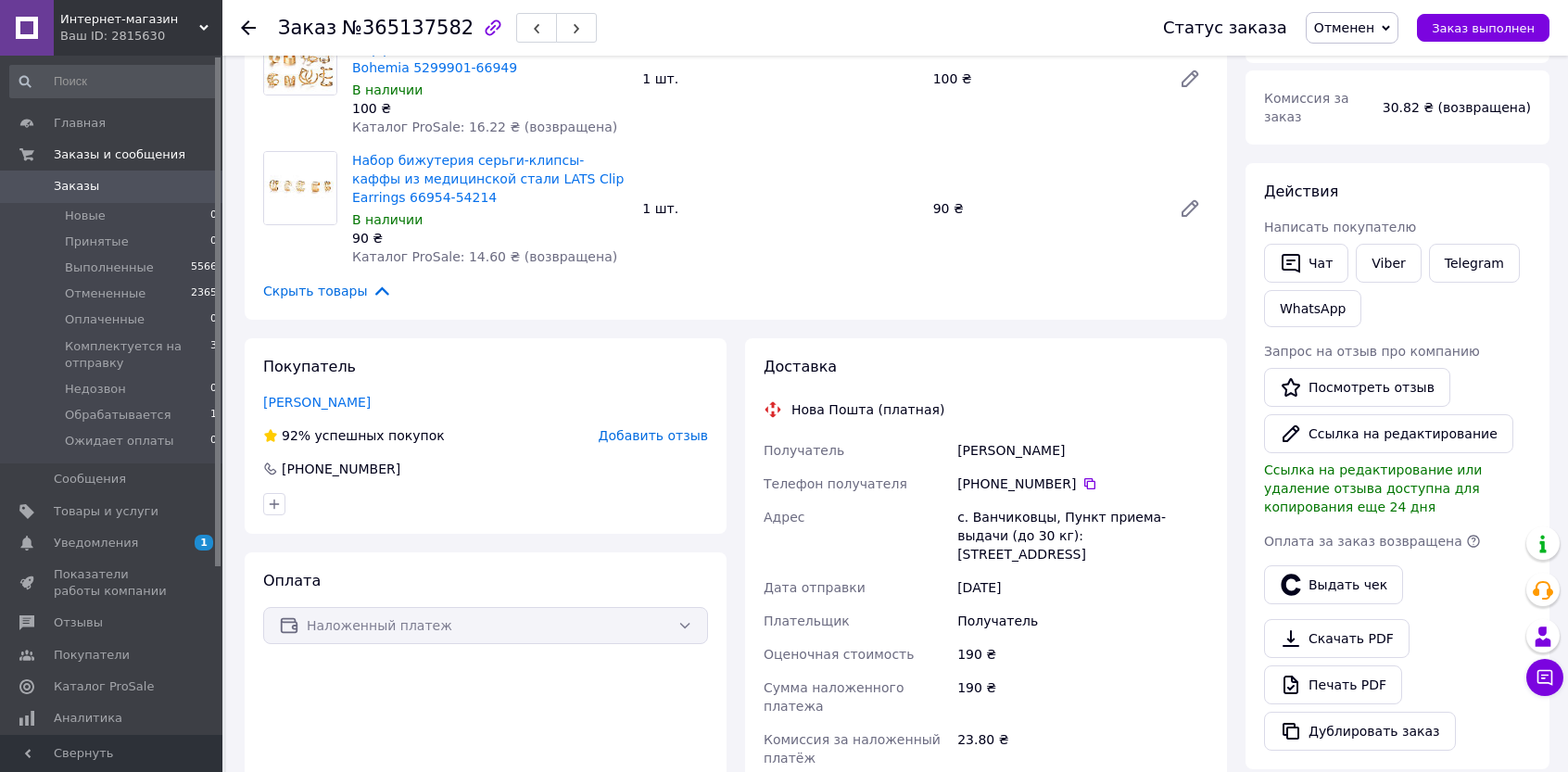
click at [654, 432] on span "Добавить отзыв" at bounding box center [653, 435] width 110 height 15
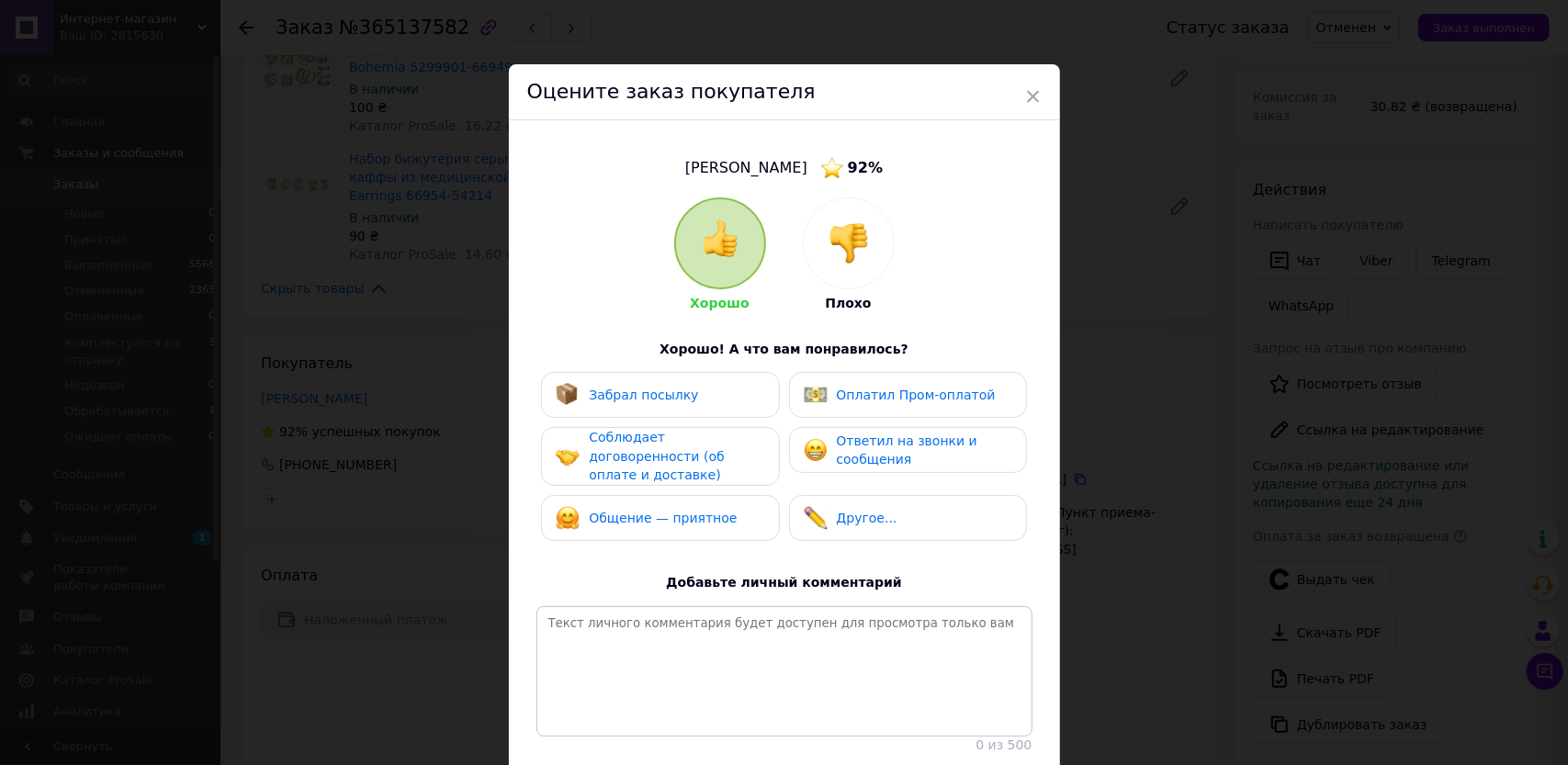
click at [837, 251] on img at bounding box center [848, 243] width 40 height 40
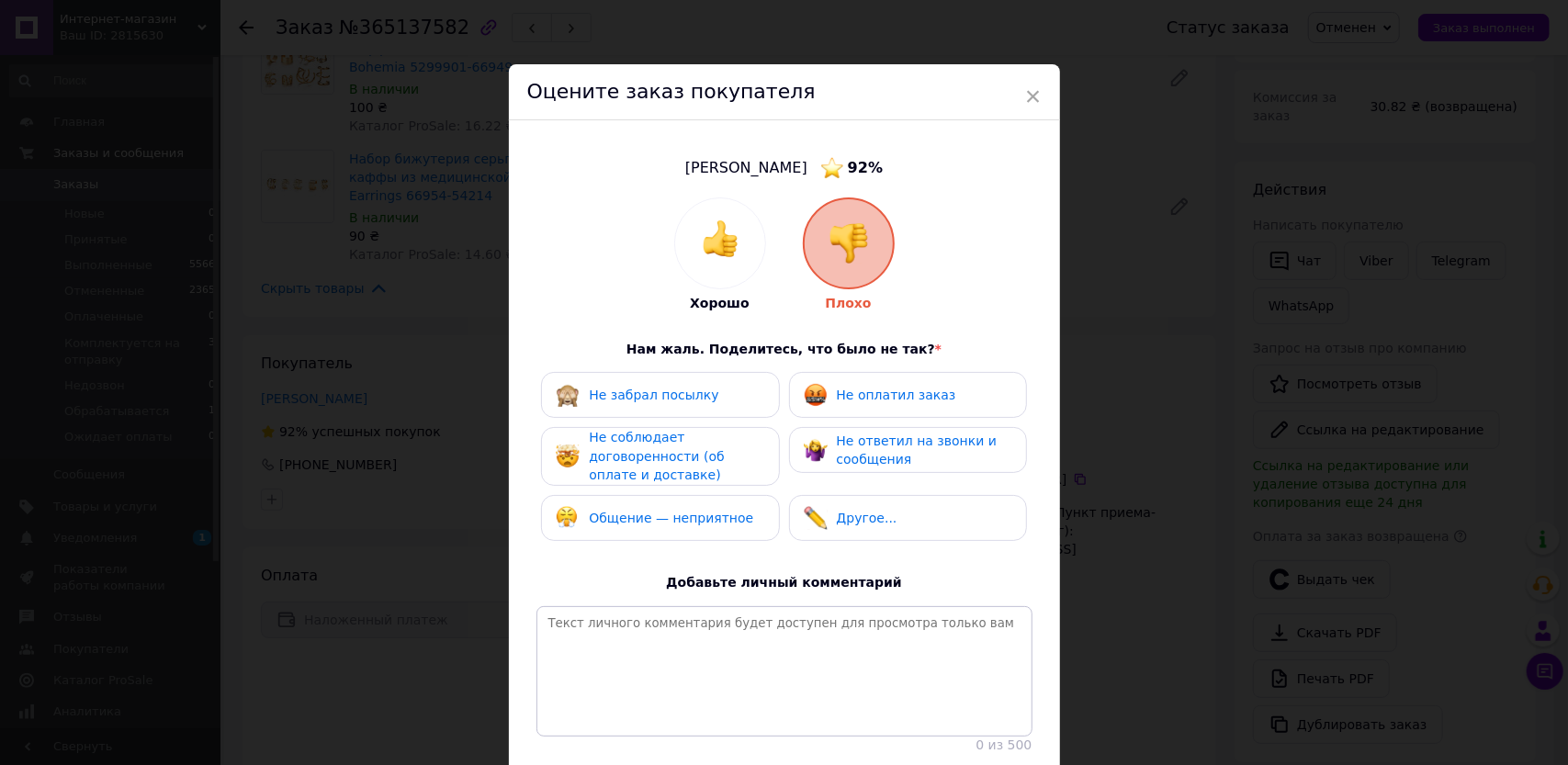
click at [918, 400] on span "Не оплатил заказ" at bounding box center [896, 395] width 119 height 15
click at [904, 452] on div "Не ответил на звонки и сообщения" at bounding box center [923, 450] width 175 height 38
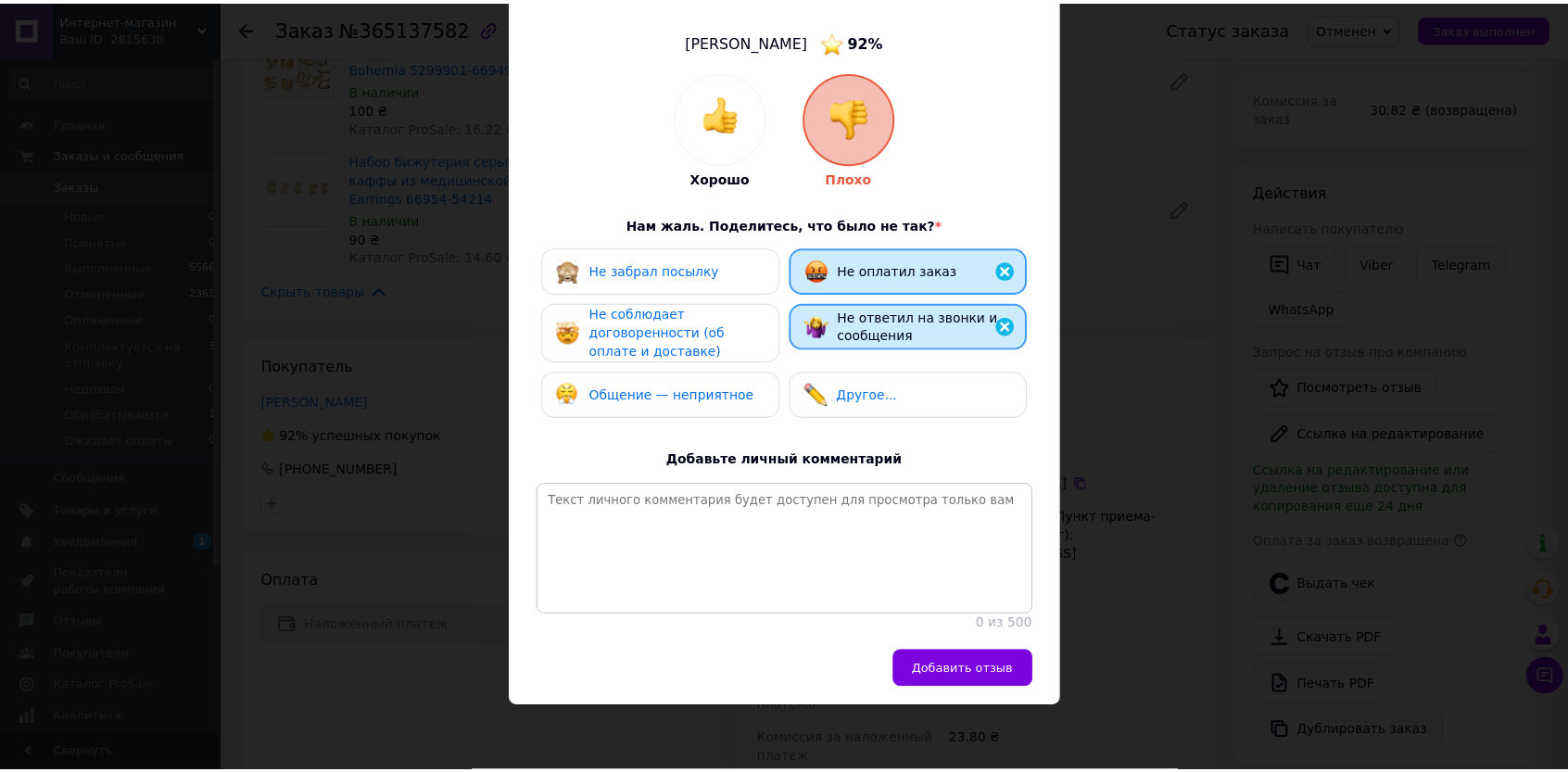
scroll to position [147, 0]
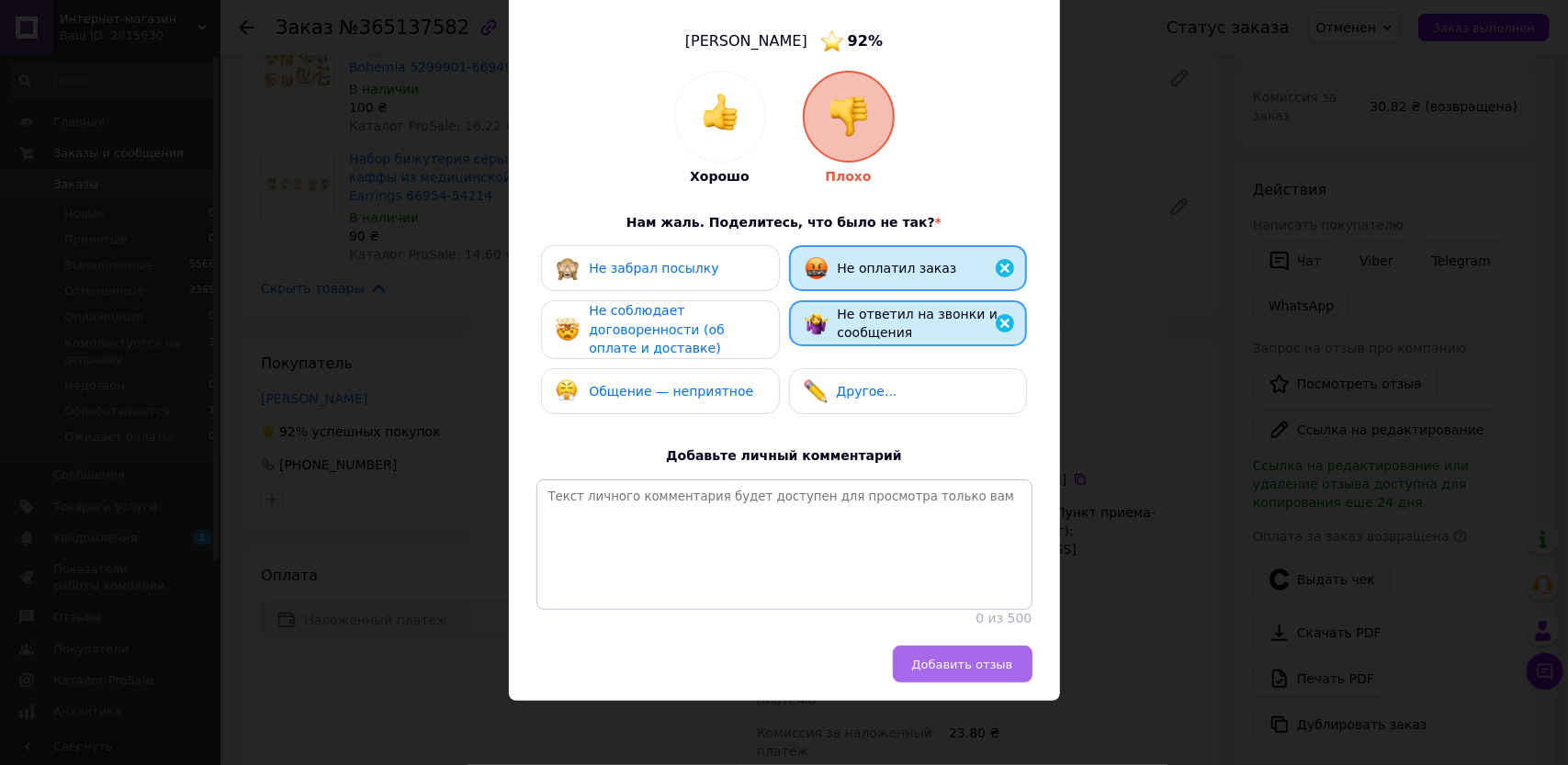
click at [984, 673] on button "Добавить отзыв" at bounding box center [962, 663] width 139 height 37
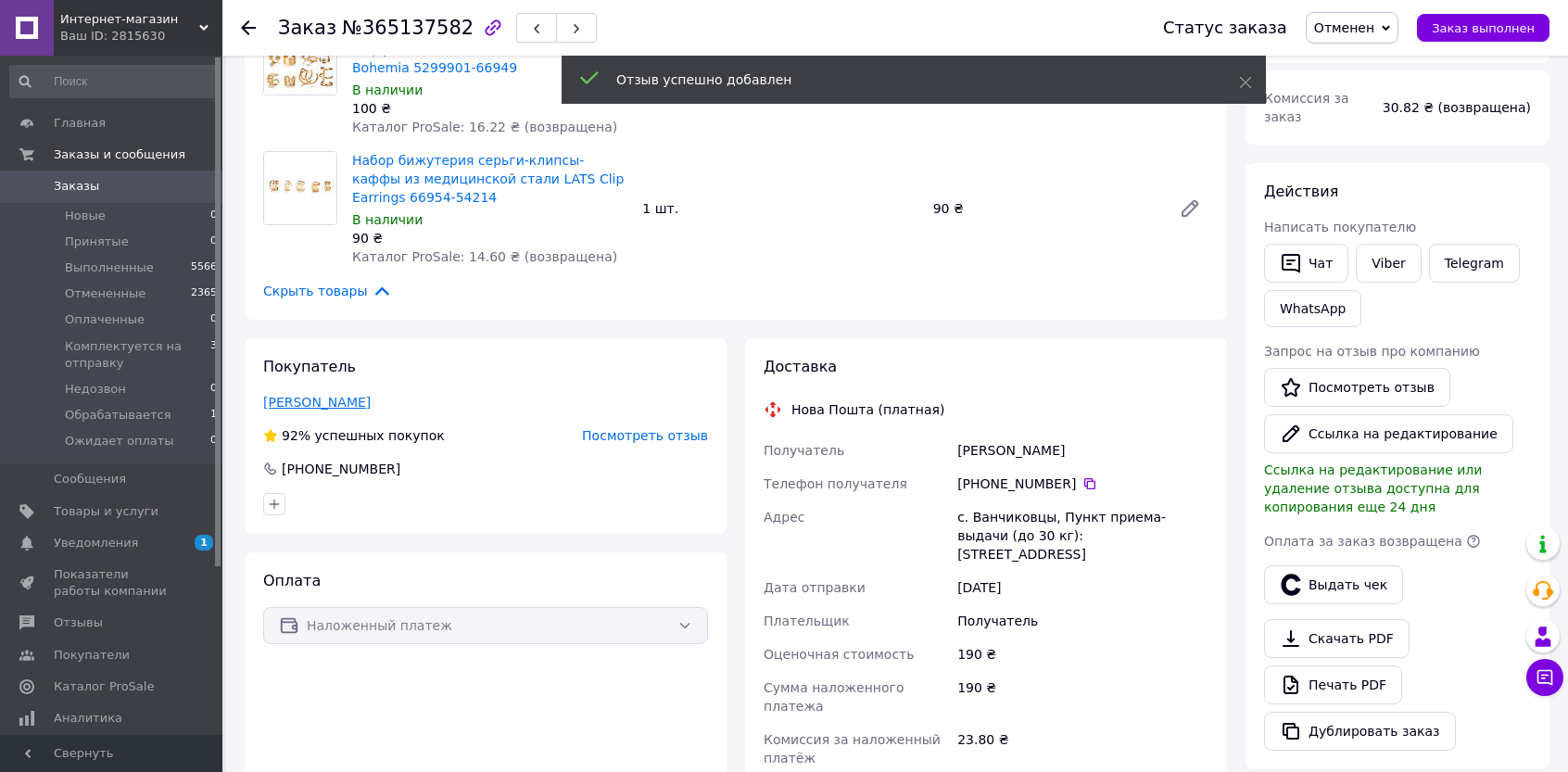
click at [328, 401] on link "Флоря Светлана" at bounding box center [317, 401] width 108 height 15
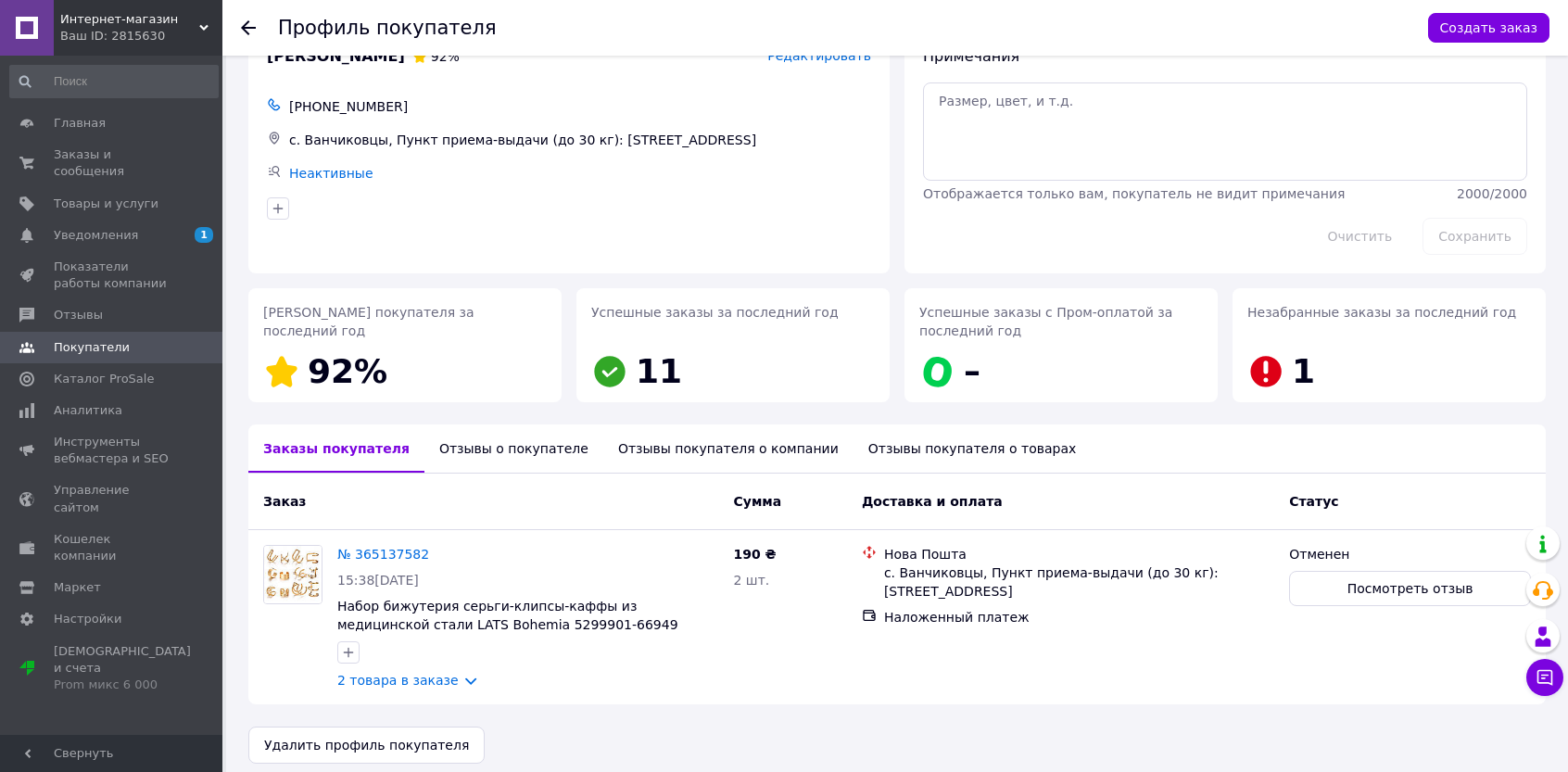
scroll to position [65, 0]
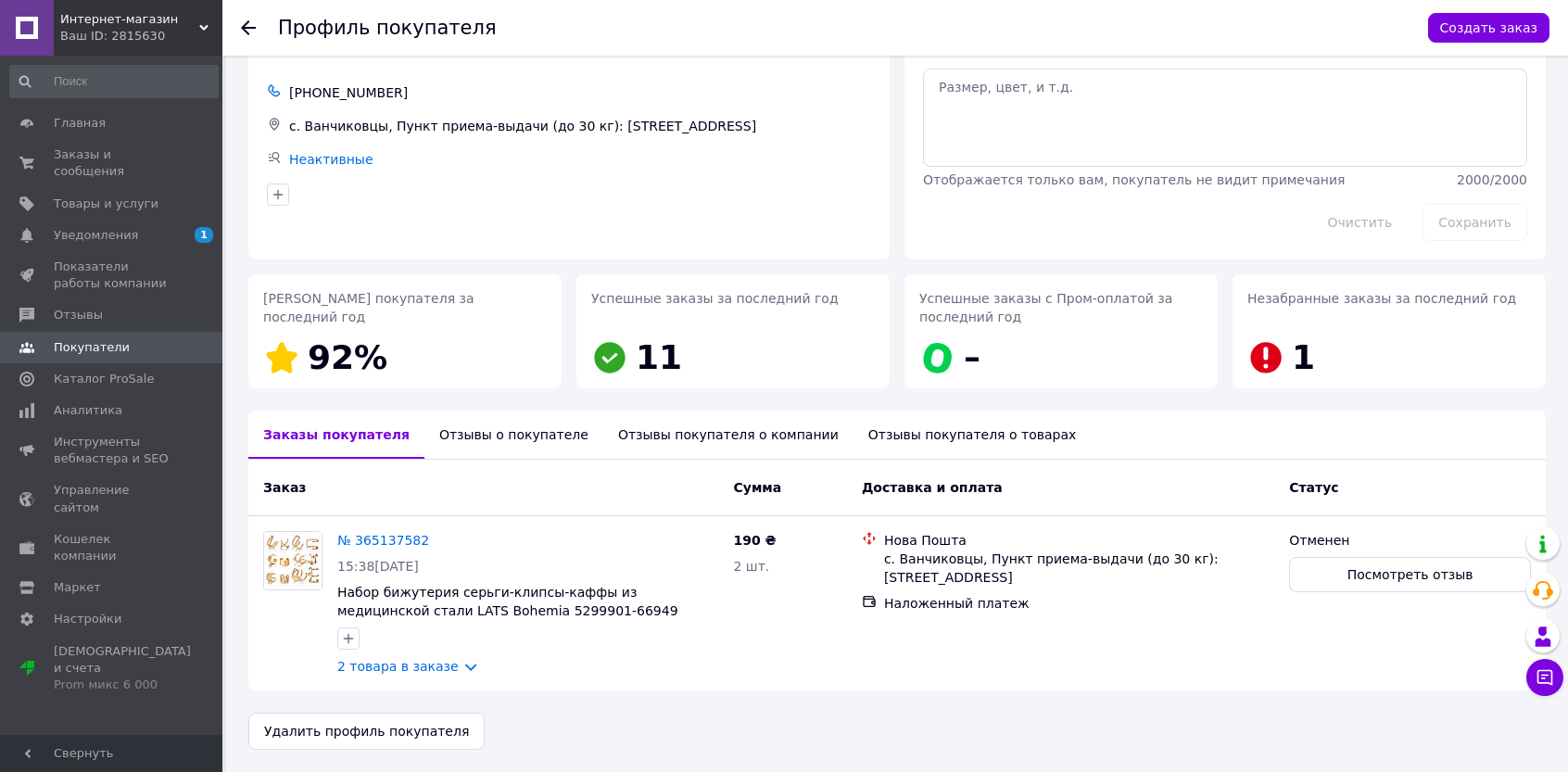
click at [476, 426] on div "Отзывы о покупателе" at bounding box center [514, 434] width 179 height 48
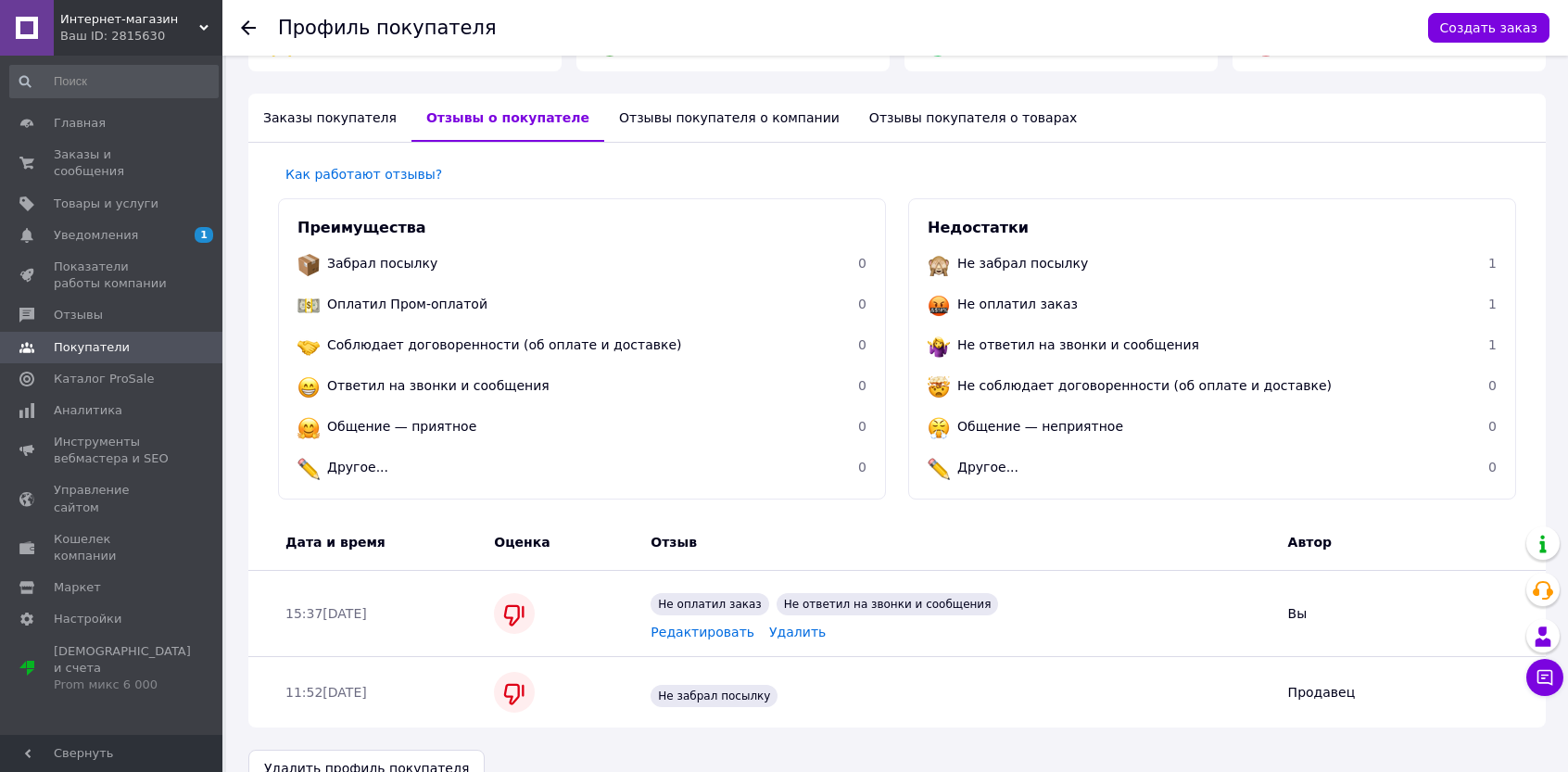
scroll to position [385, 0]
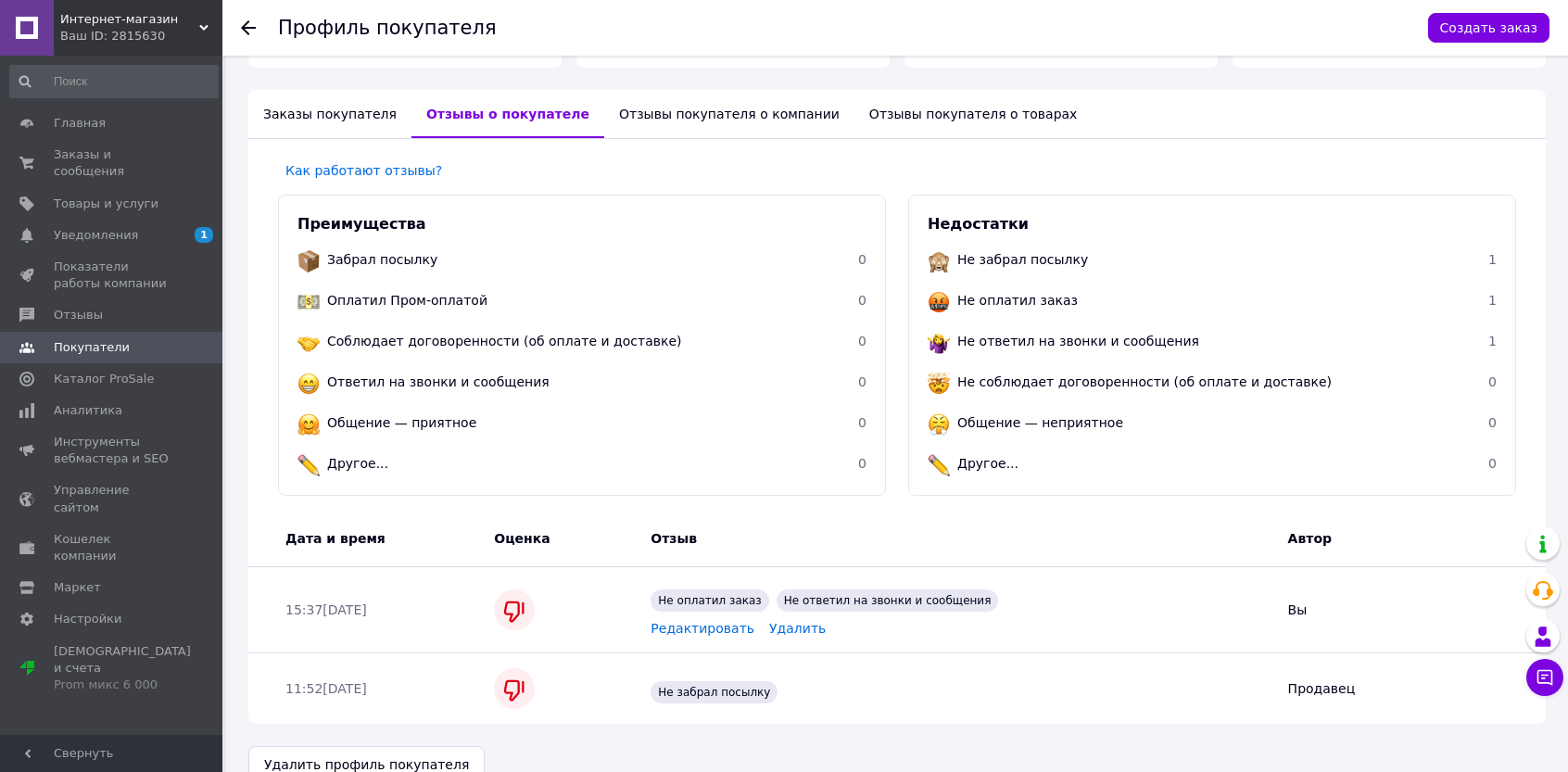
click at [252, 21] on icon at bounding box center [248, 27] width 15 height 15
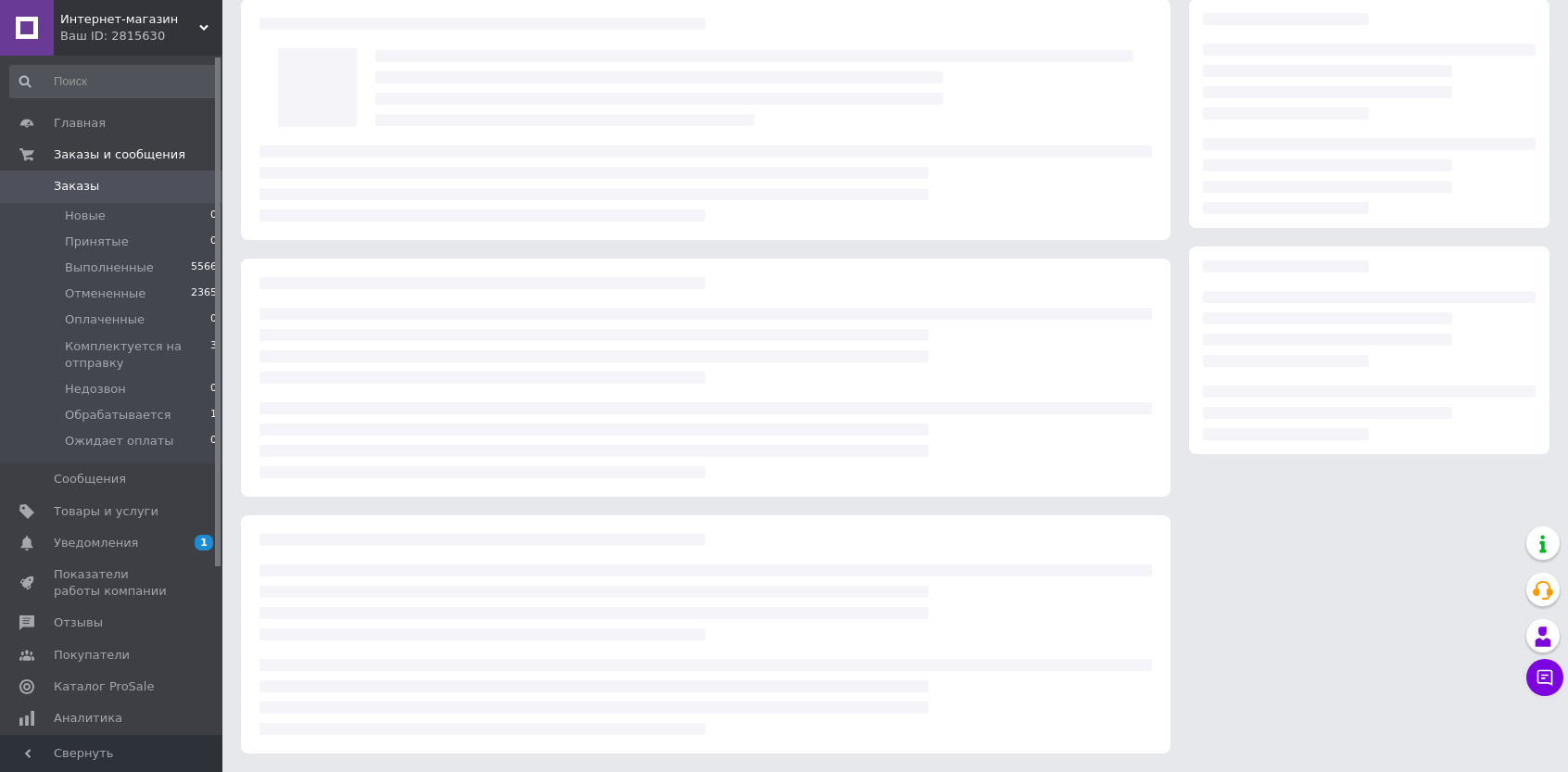
scroll to position [74, 0]
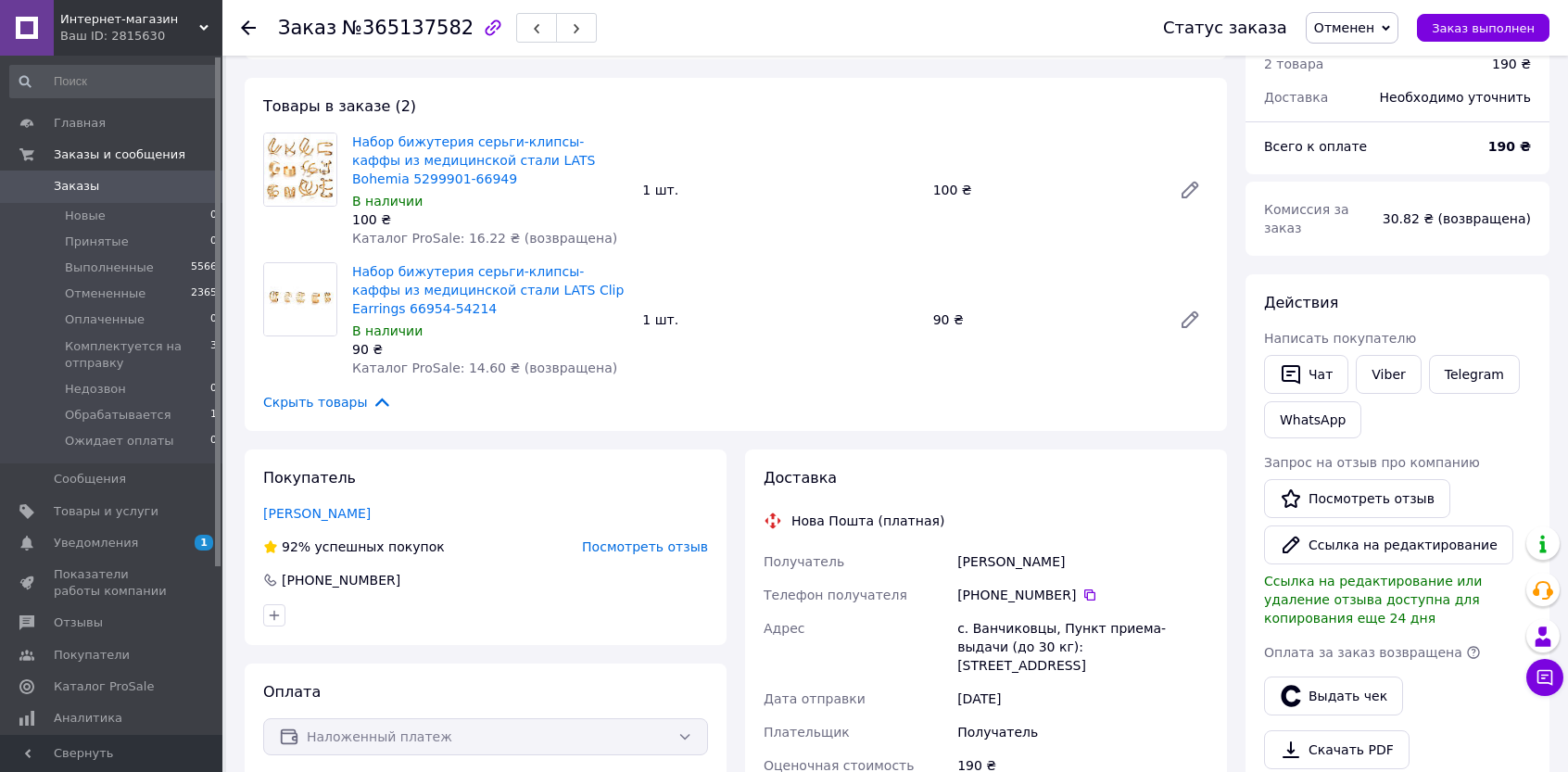
click at [246, 21] on icon at bounding box center [248, 27] width 15 height 15
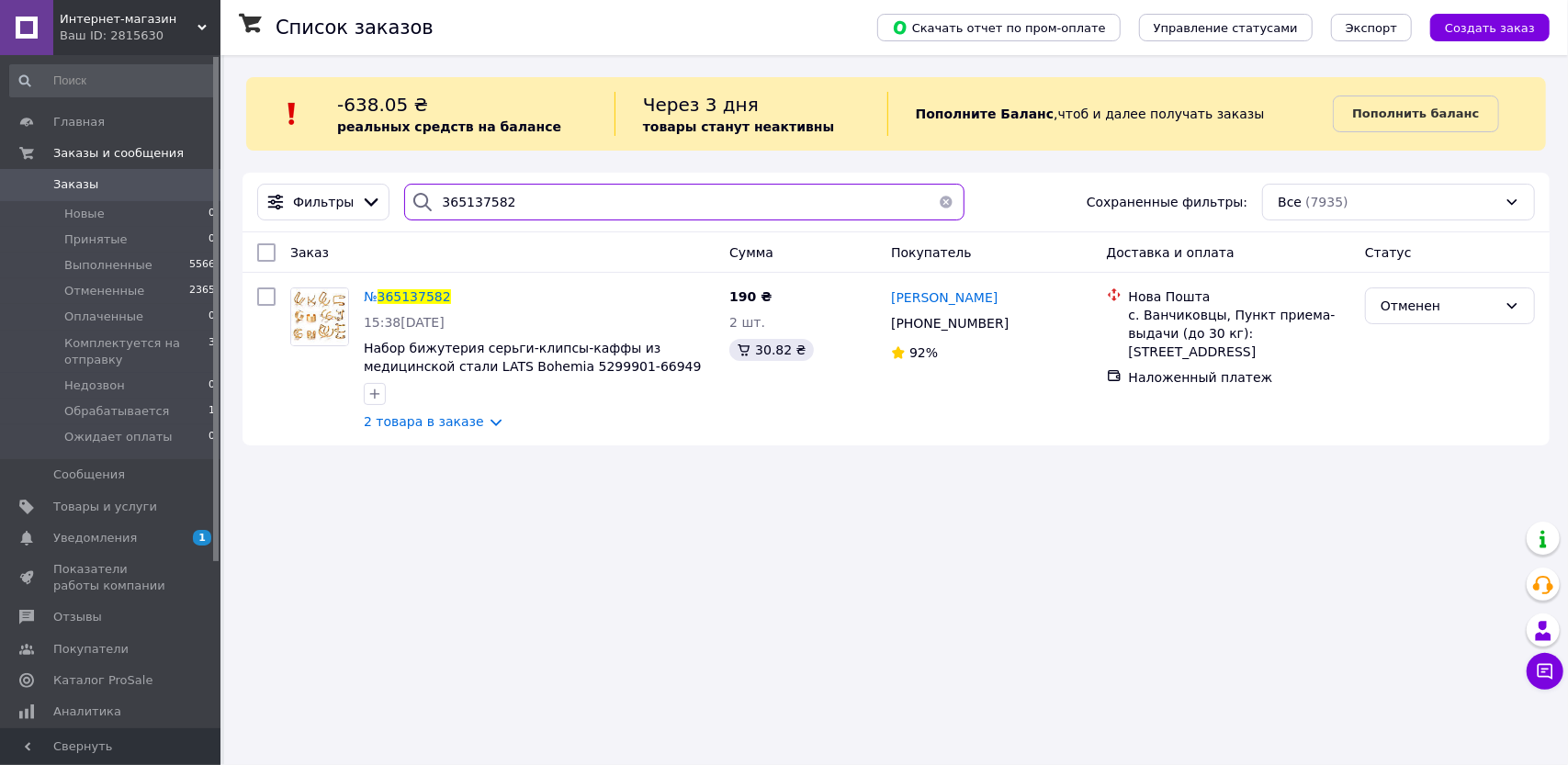
drag, startPoint x: 531, startPoint y: 191, endPoint x: 411, endPoint y: 195, distance: 120.1
click at [411, 195] on div "365137582" at bounding box center [683, 201] width 560 height 37
paste input "82111"
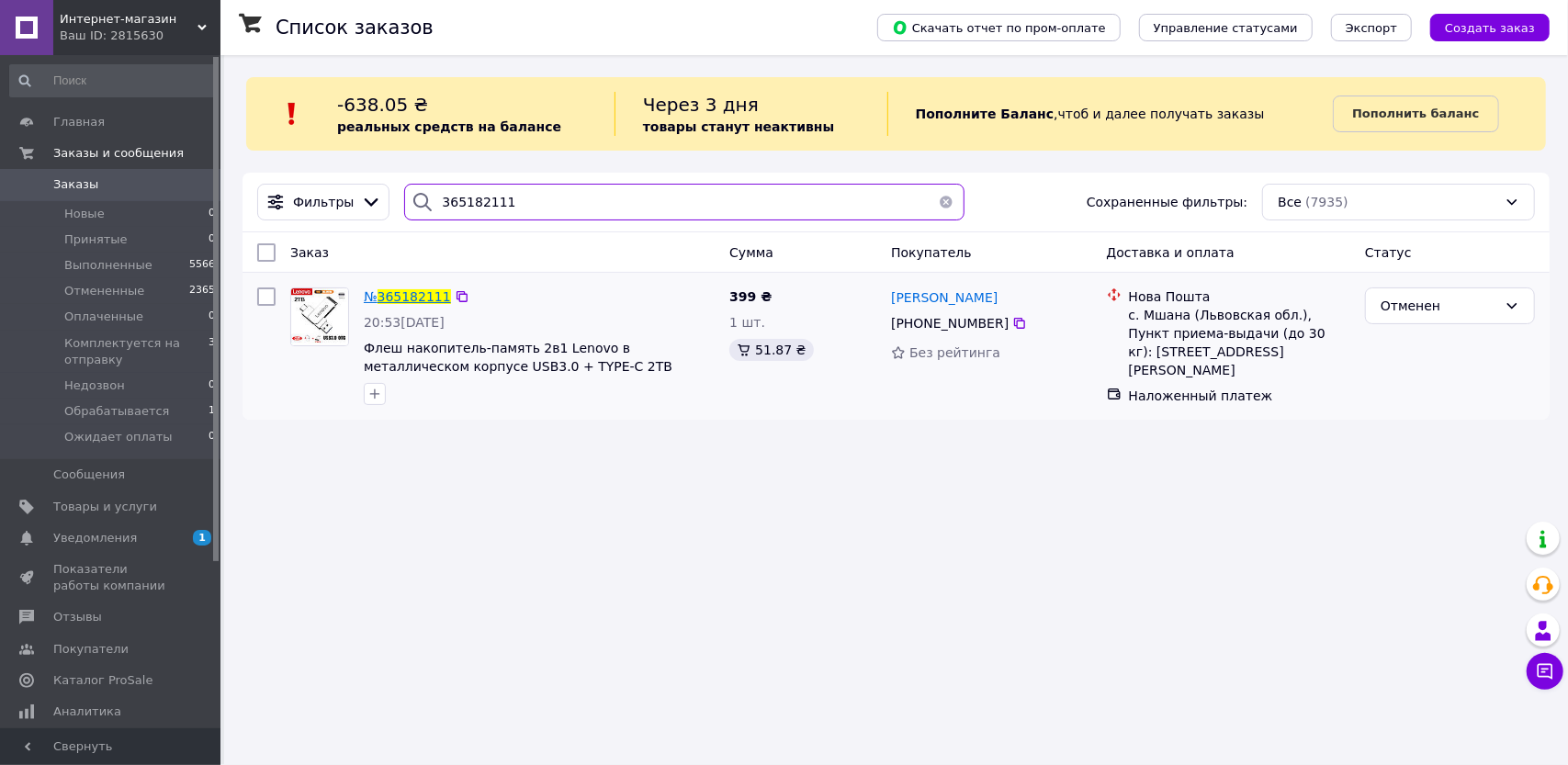
type input "365182111"
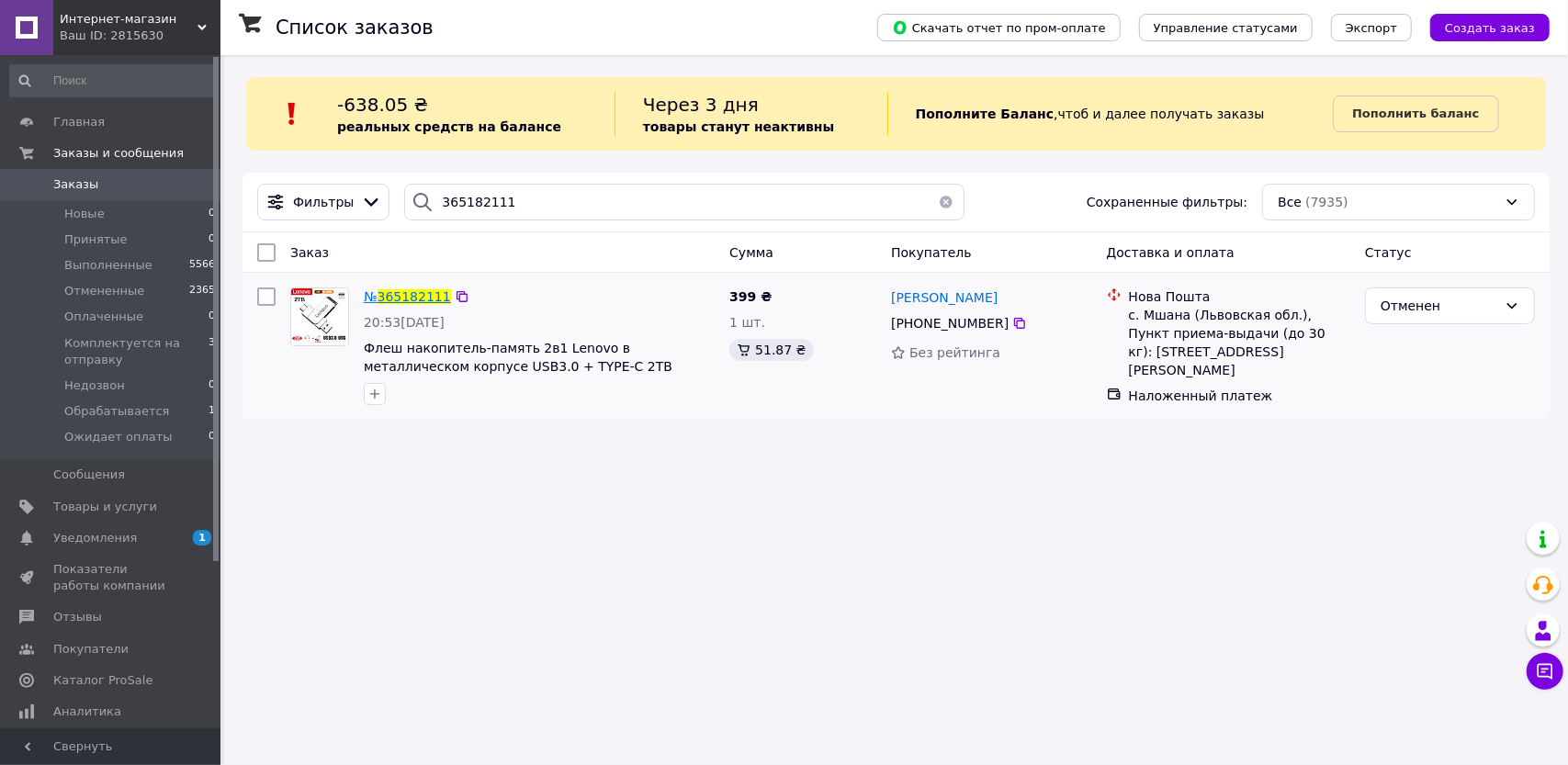
click at [421, 293] on span "365182111" at bounding box center [414, 296] width 73 height 15
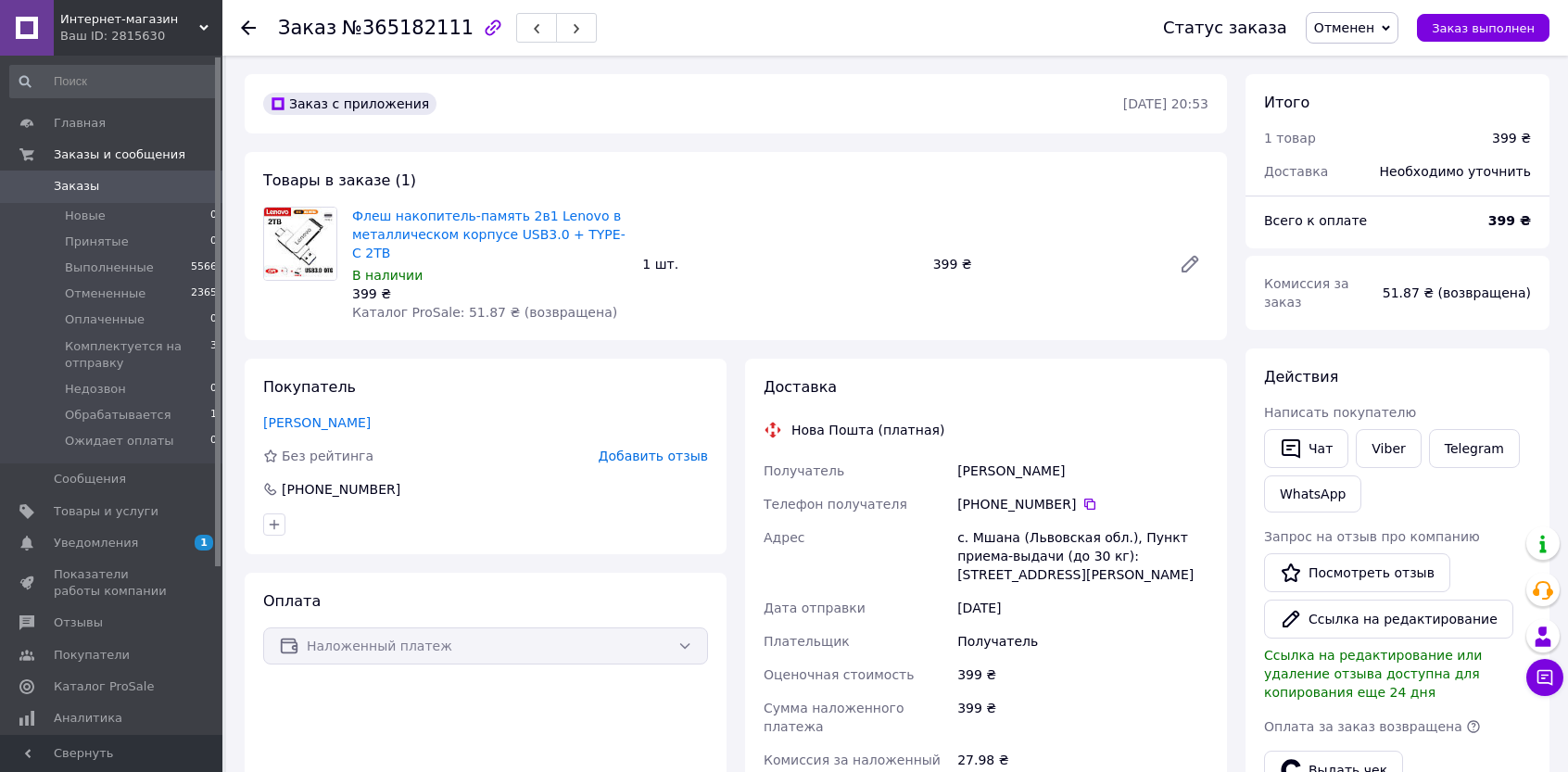
click at [693, 448] on span "Добавить отзыв" at bounding box center [653, 455] width 110 height 15
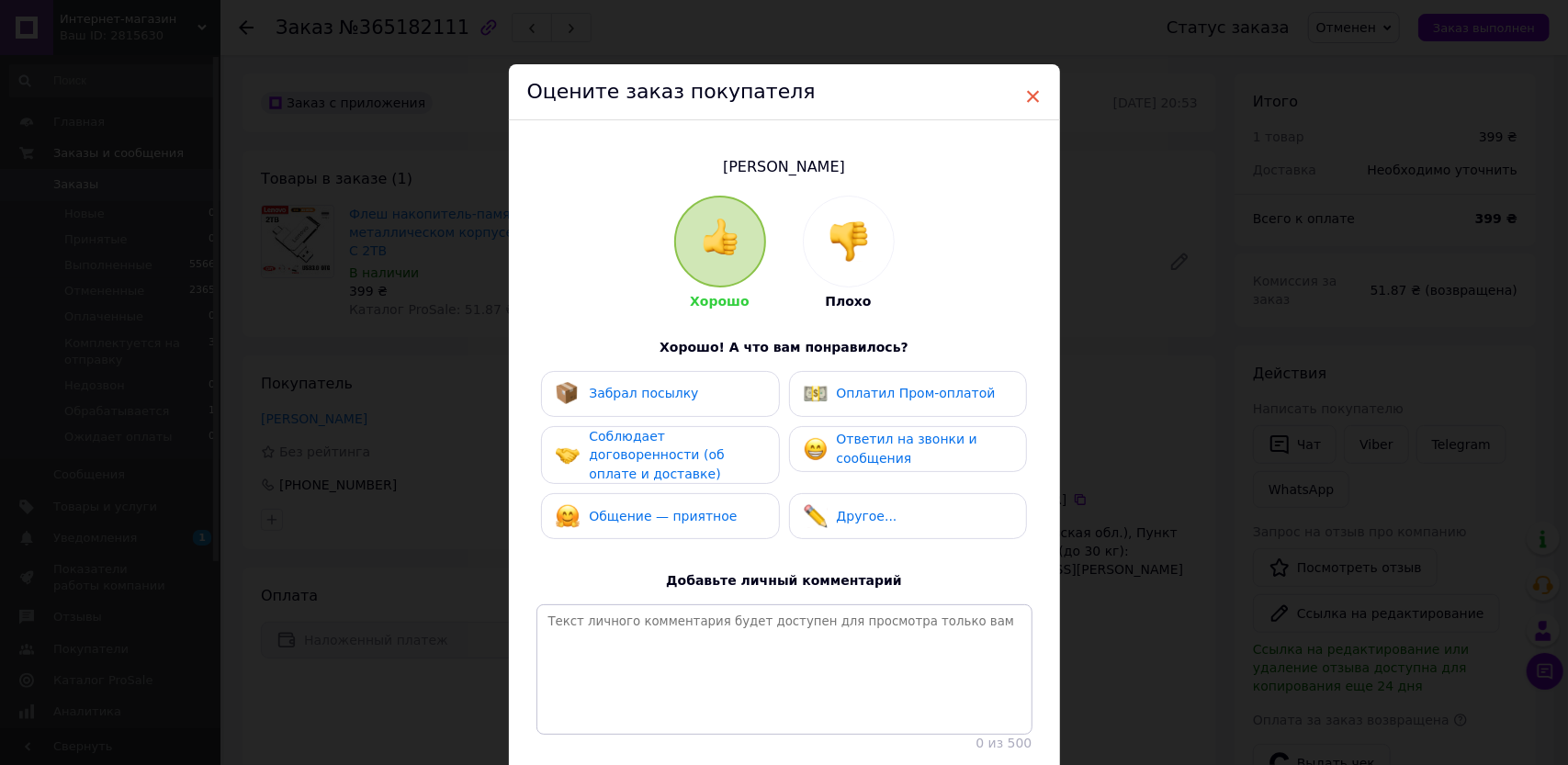
click at [1027, 101] on span "×" at bounding box center [1033, 97] width 17 height 32
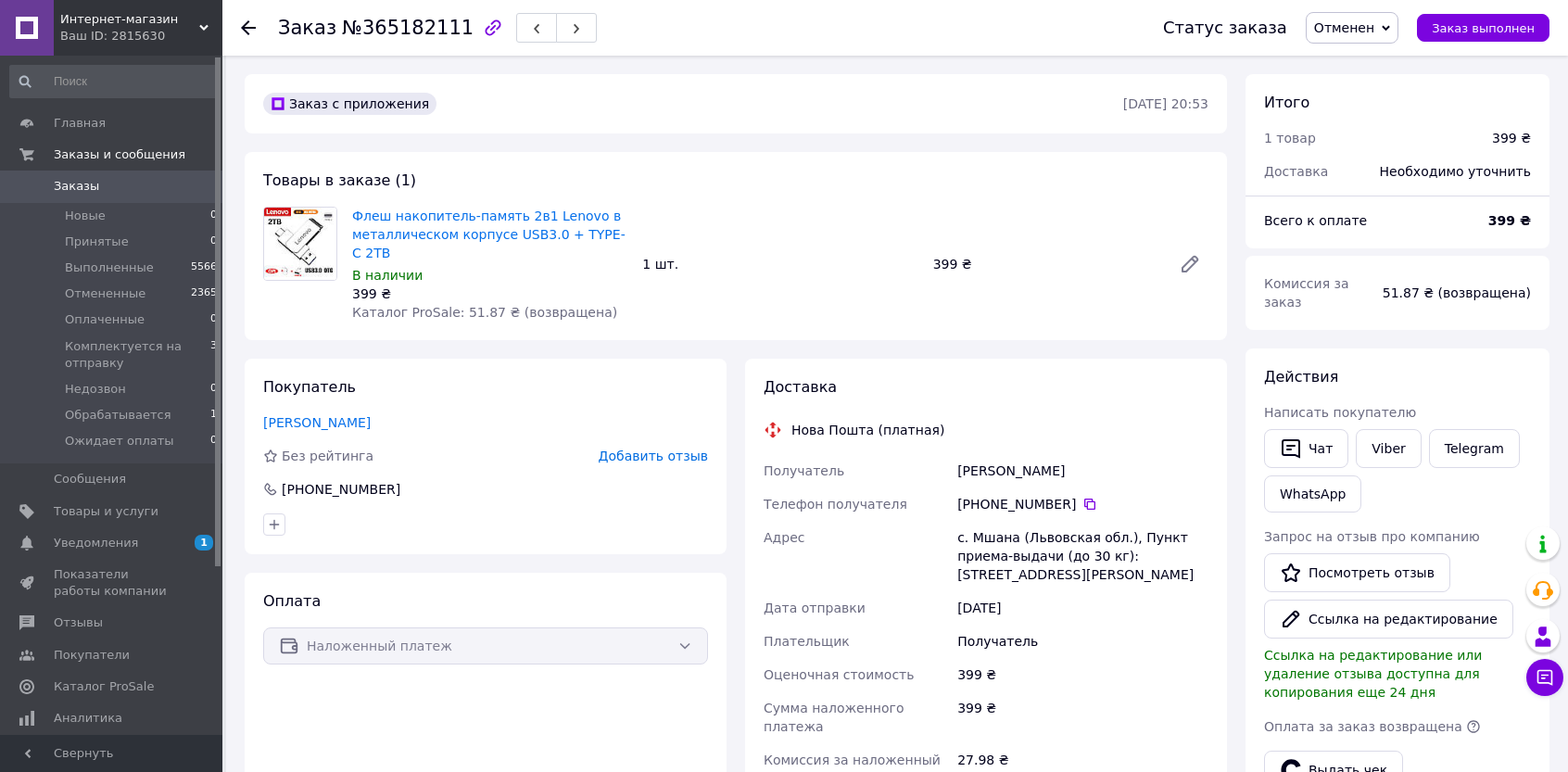
click at [672, 448] on span "Добавить отзыв" at bounding box center [653, 455] width 110 height 15
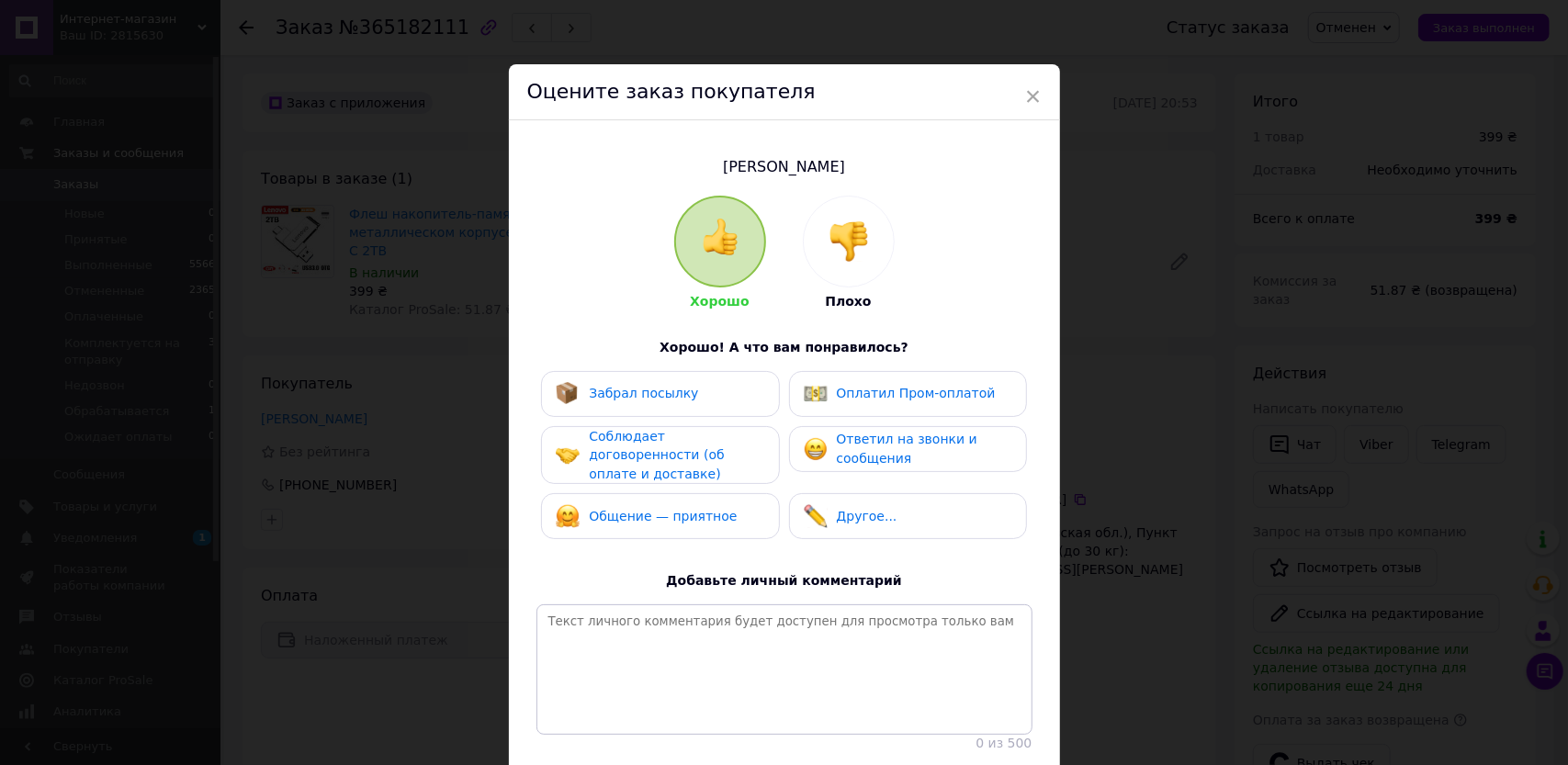
click at [850, 254] on img at bounding box center [848, 241] width 40 height 40
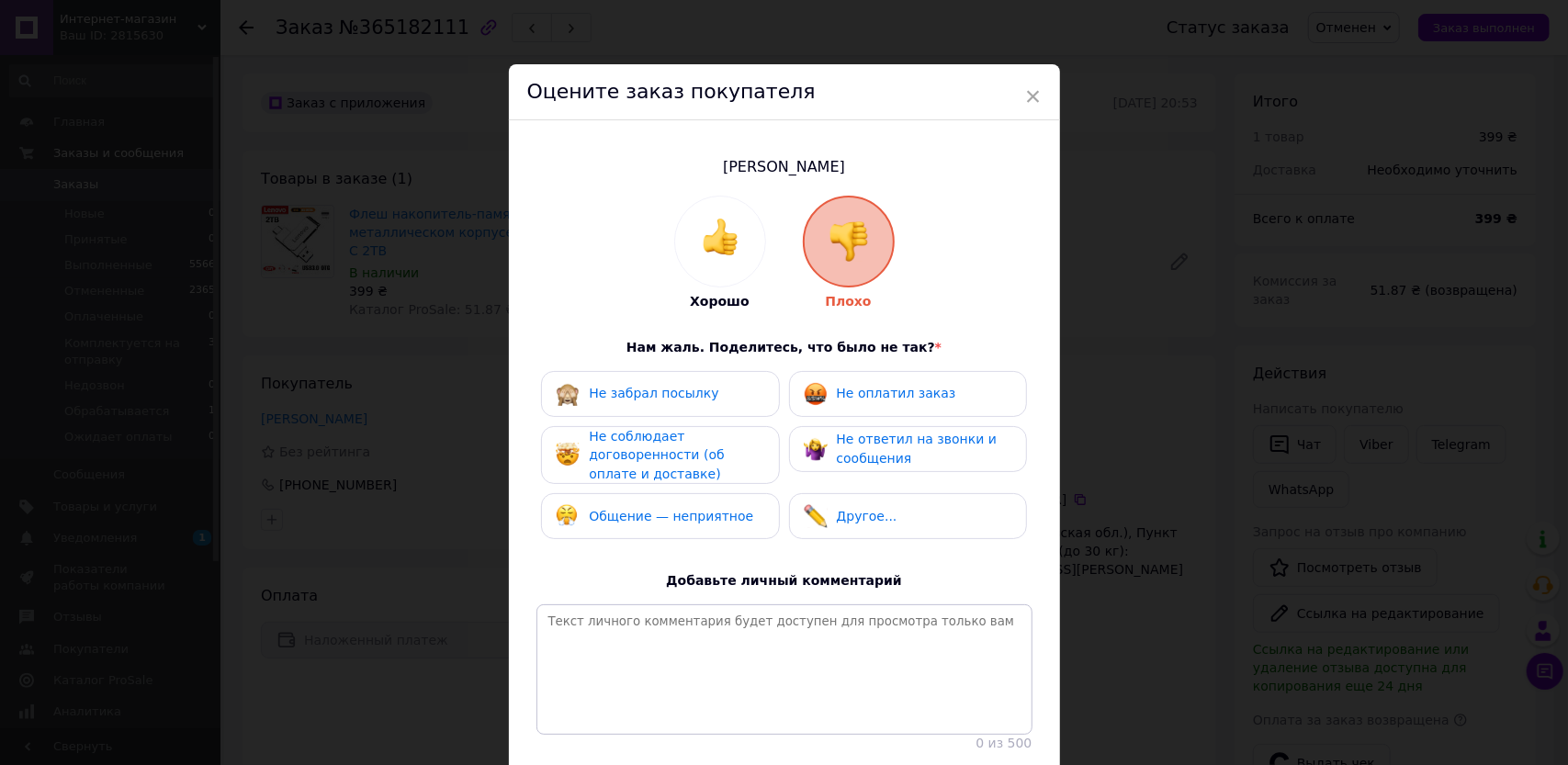
click at [852, 396] on span "Не оплатил заказ" at bounding box center [896, 393] width 119 height 15
click at [858, 453] on span "Не ответил на звонки и сообщения" at bounding box center [916, 448] width 161 height 34
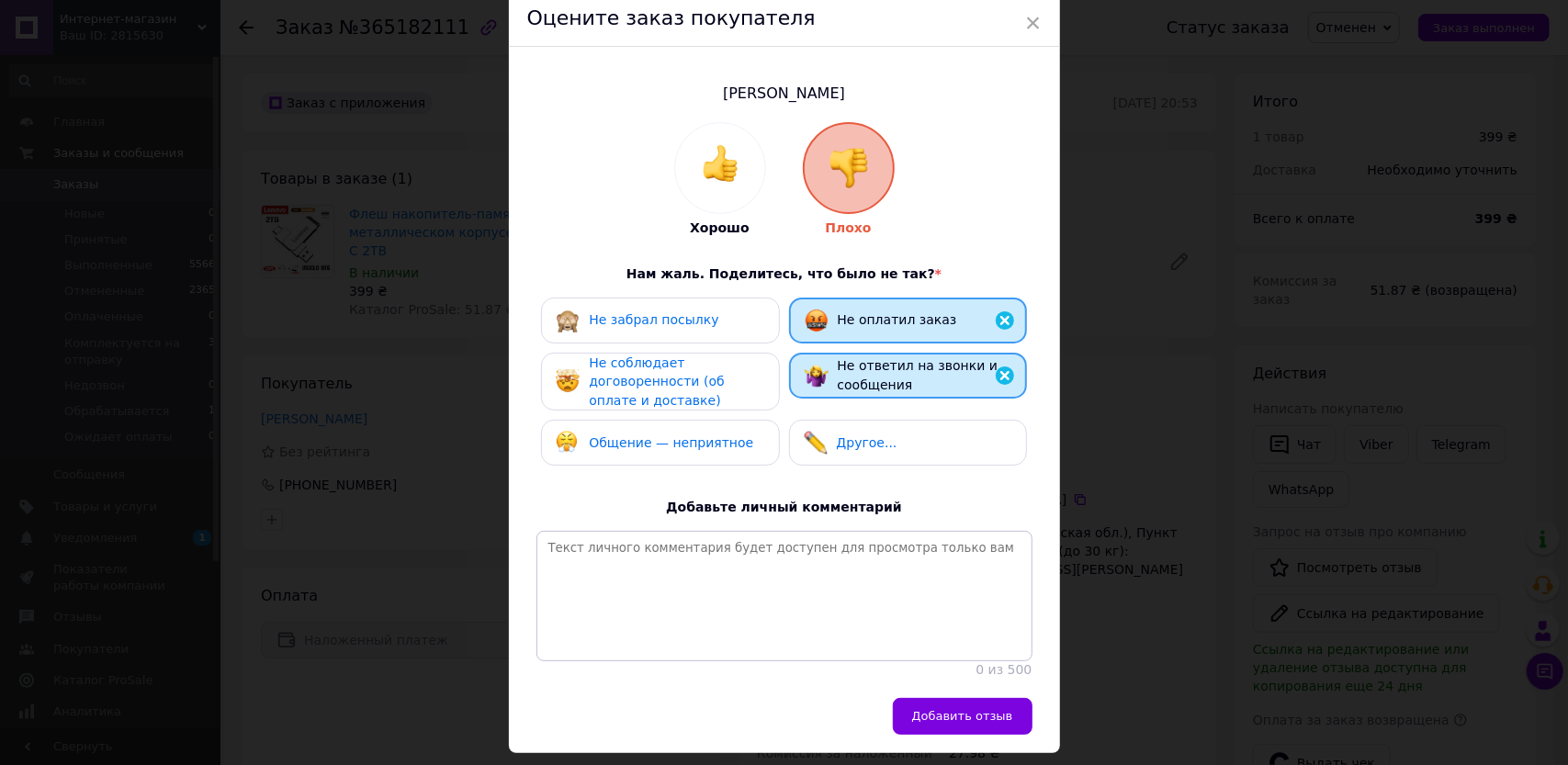
scroll to position [143, 0]
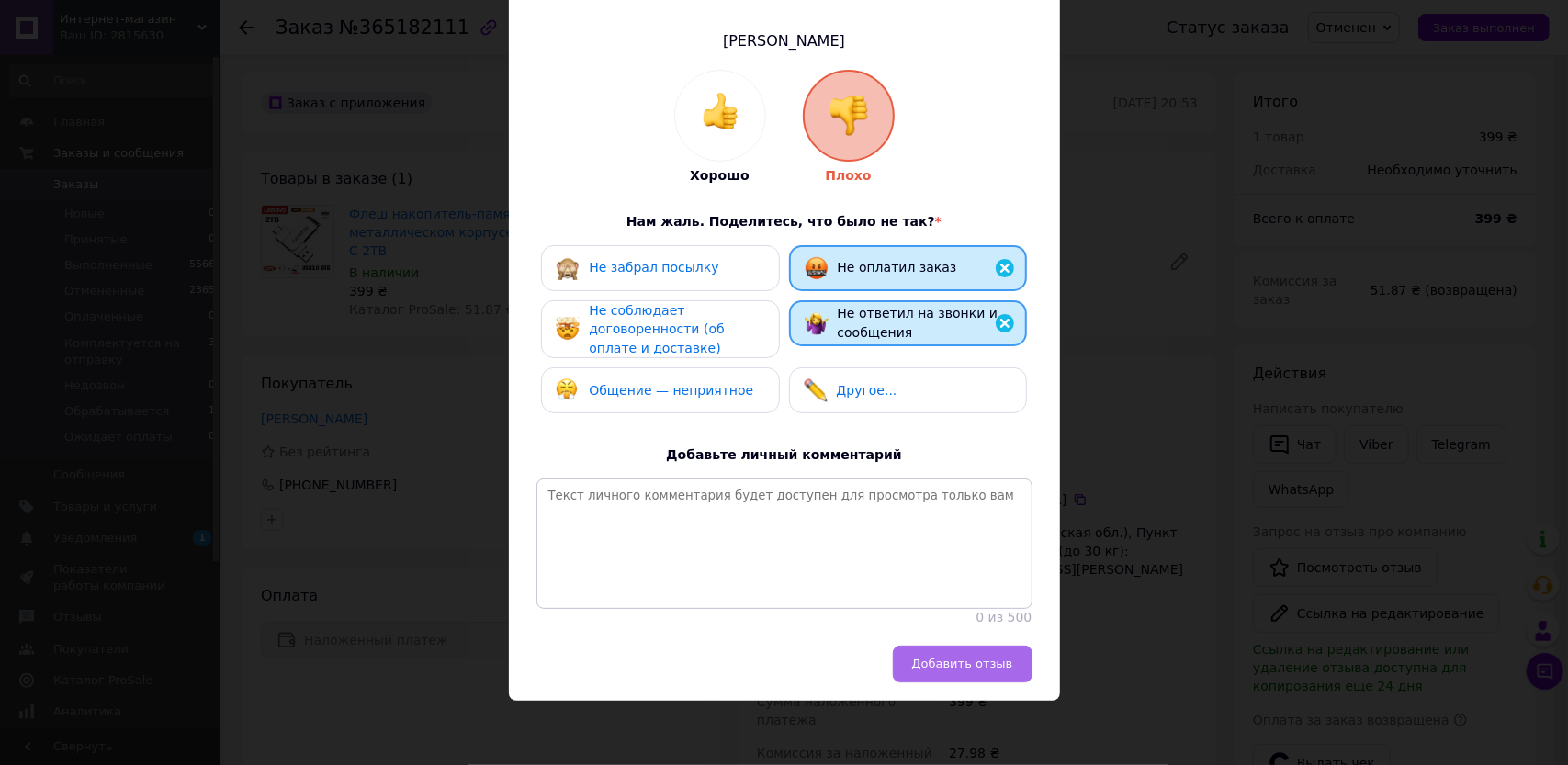
click at [969, 676] on button "Добавить отзыв" at bounding box center [962, 663] width 139 height 37
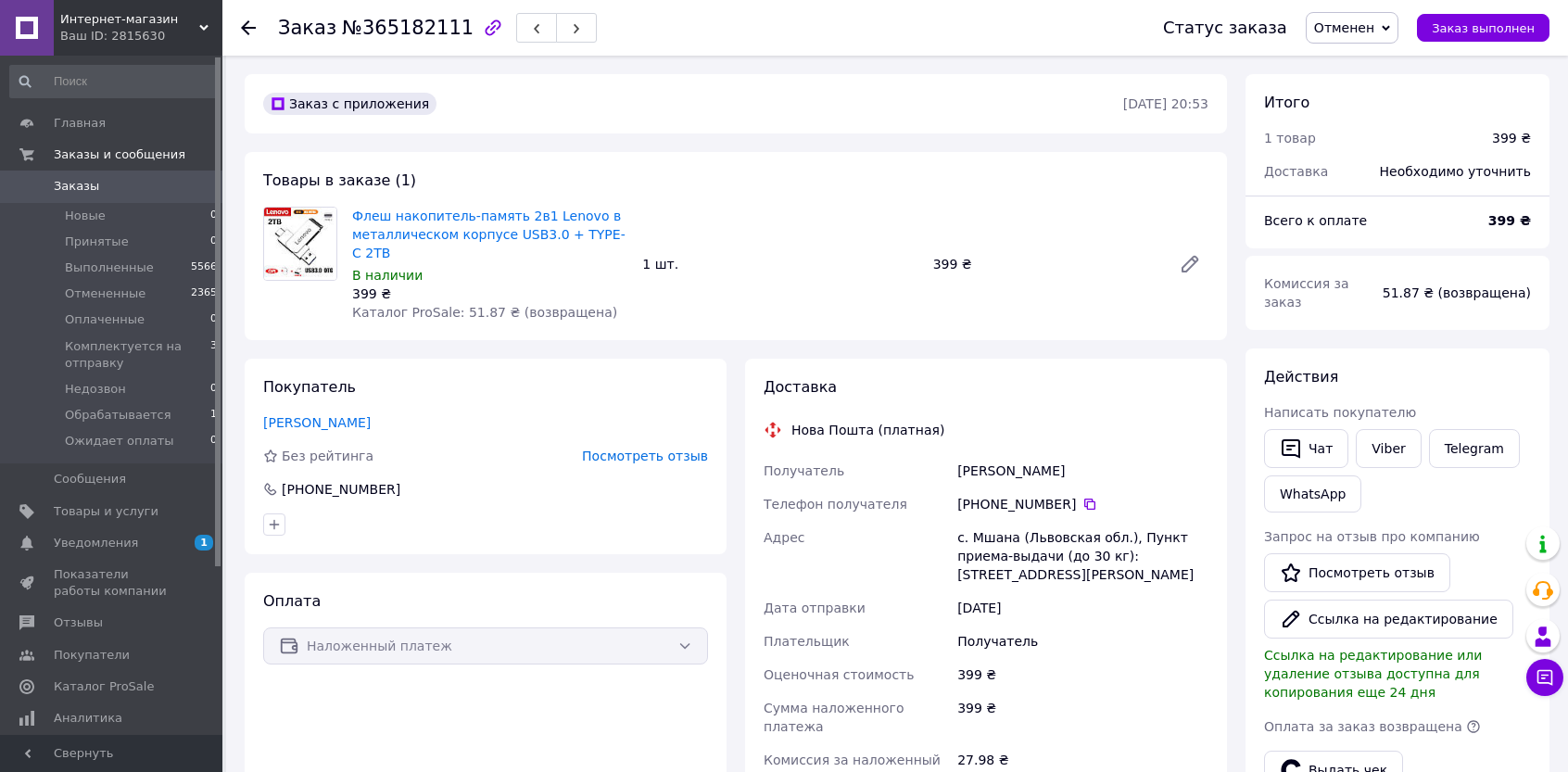
click at [249, 25] on icon at bounding box center [248, 27] width 15 height 15
